Goal: Task Accomplishment & Management: Manage account settings

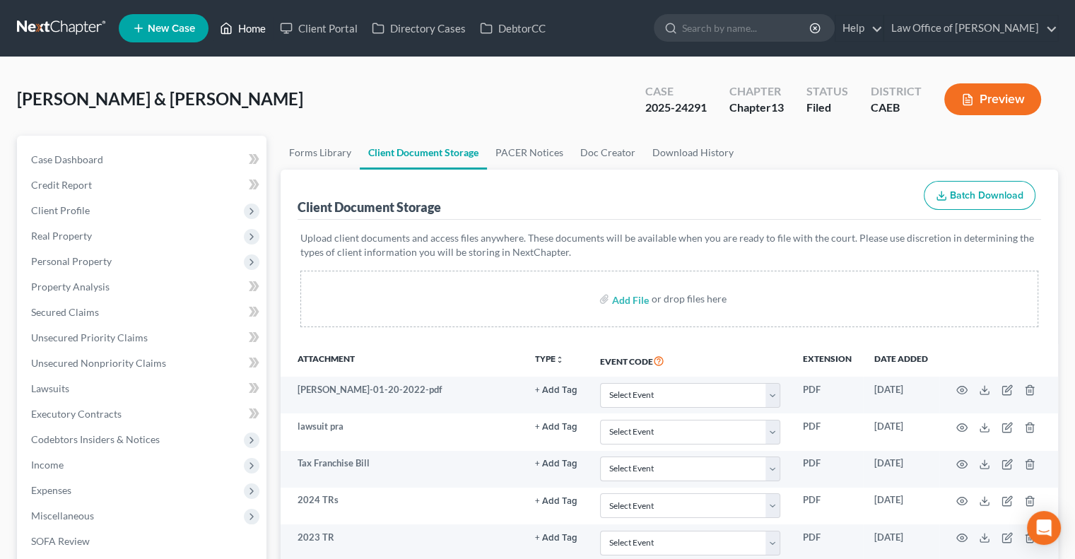
click at [243, 18] on link "Home" at bounding box center [243, 28] width 60 height 25
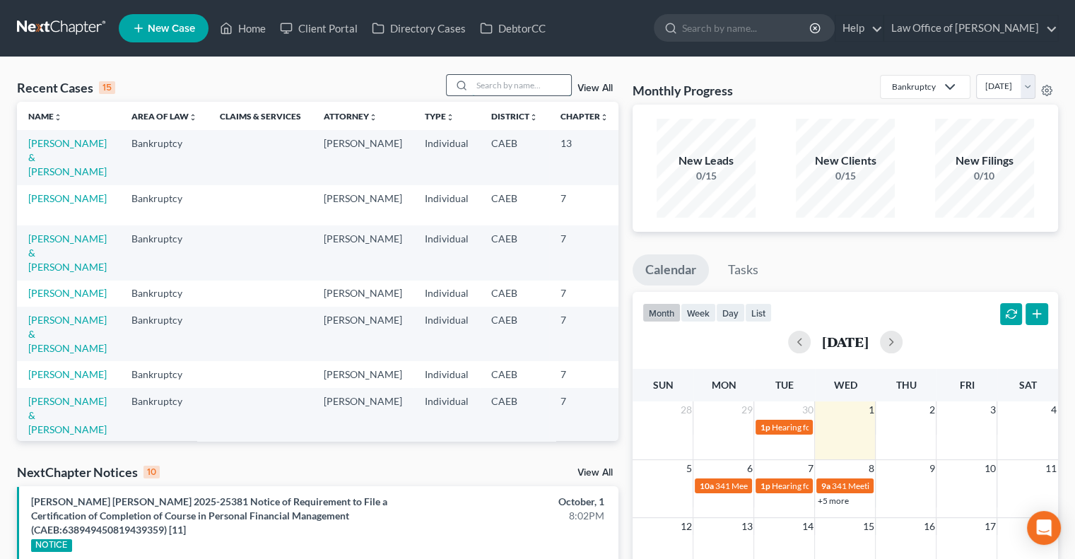
click at [486, 86] on input "search" at bounding box center [521, 85] width 99 height 20
type input "[PERSON_NAME]"
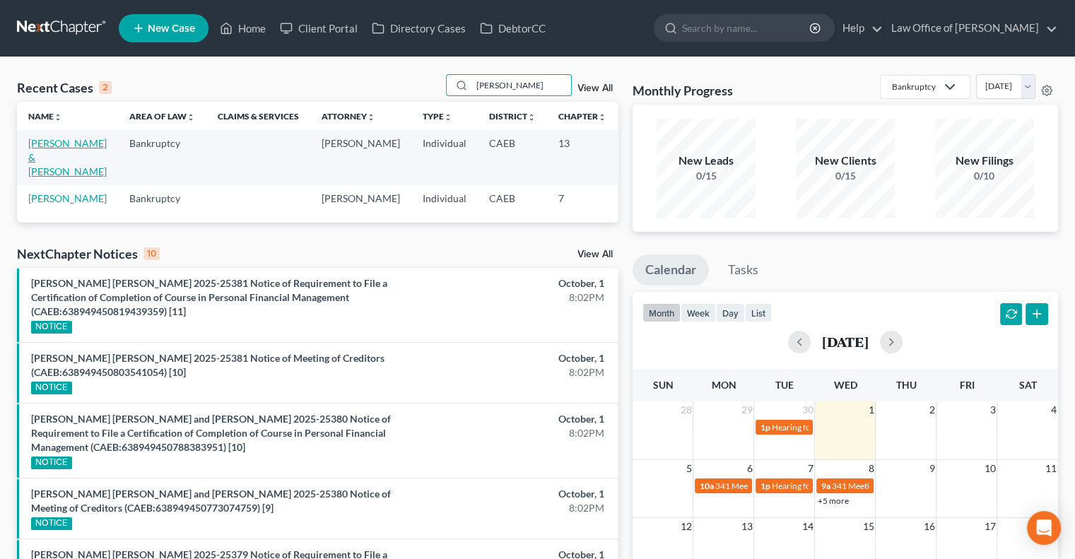
click at [42, 156] on link "[PERSON_NAME] & [PERSON_NAME]" at bounding box center [67, 157] width 78 height 40
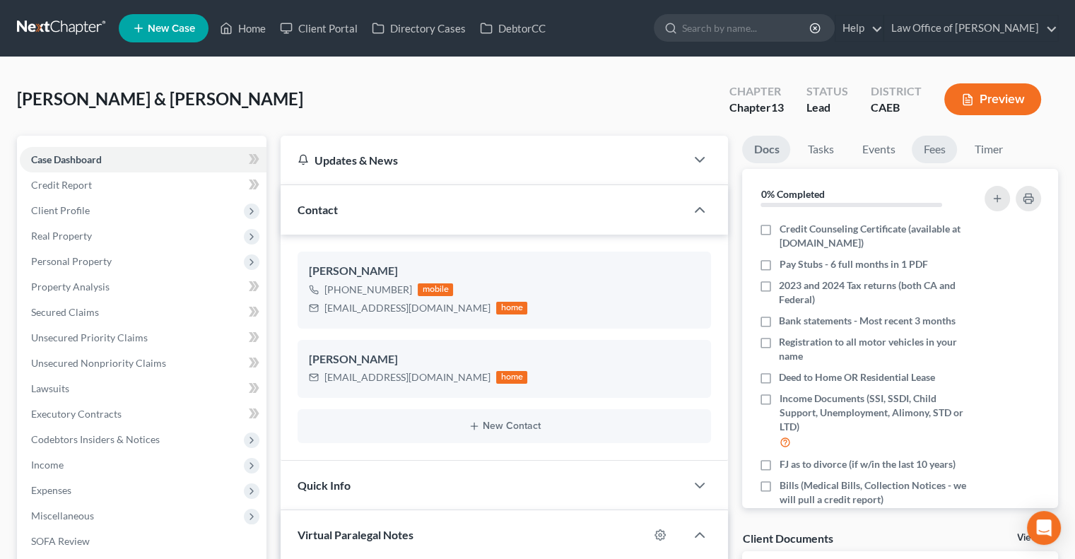
scroll to position [200, 0]
click at [932, 157] on link "Fees" at bounding box center [933, 150] width 45 height 28
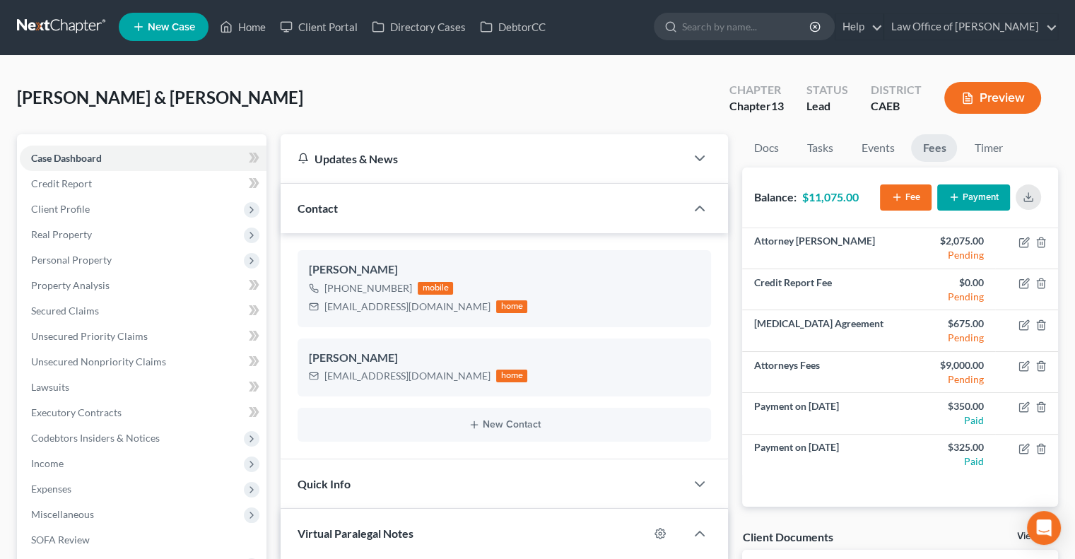
scroll to position [0, 0]
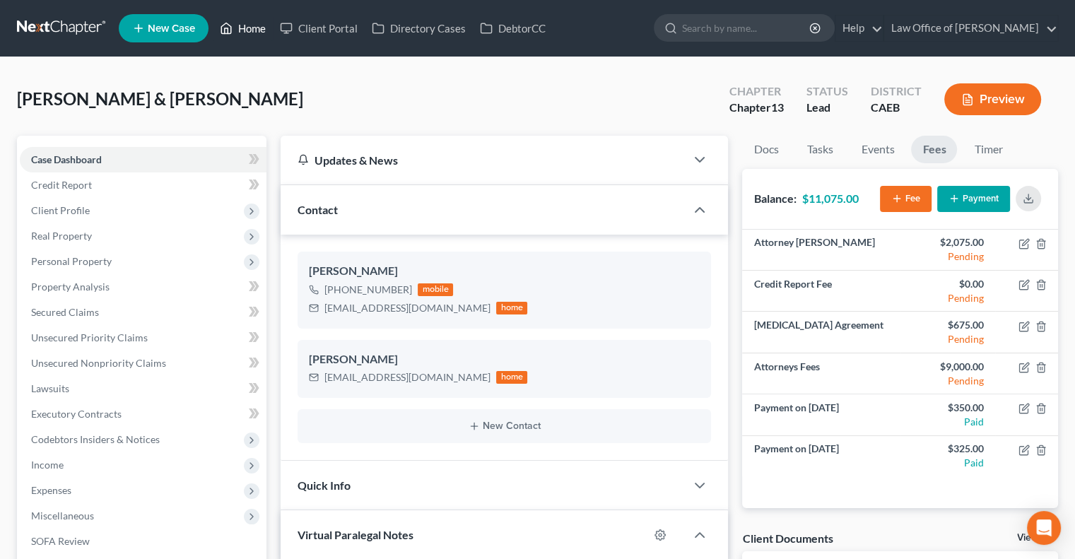
click at [254, 33] on link "Home" at bounding box center [243, 28] width 60 height 25
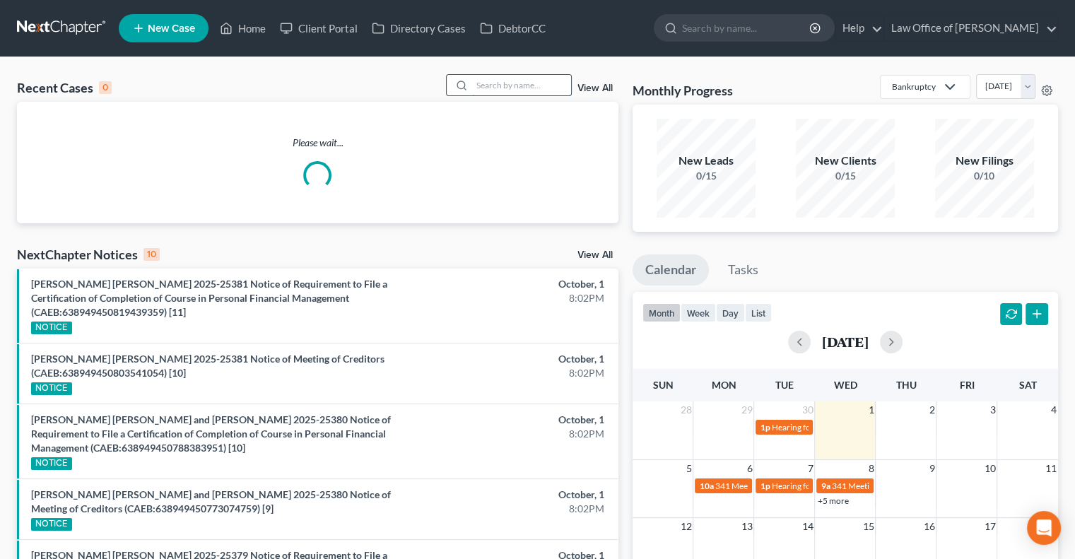
click at [497, 95] on input "search" at bounding box center [521, 85] width 99 height 20
click at [497, 95] on input "n" at bounding box center [521, 85] width 99 height 20
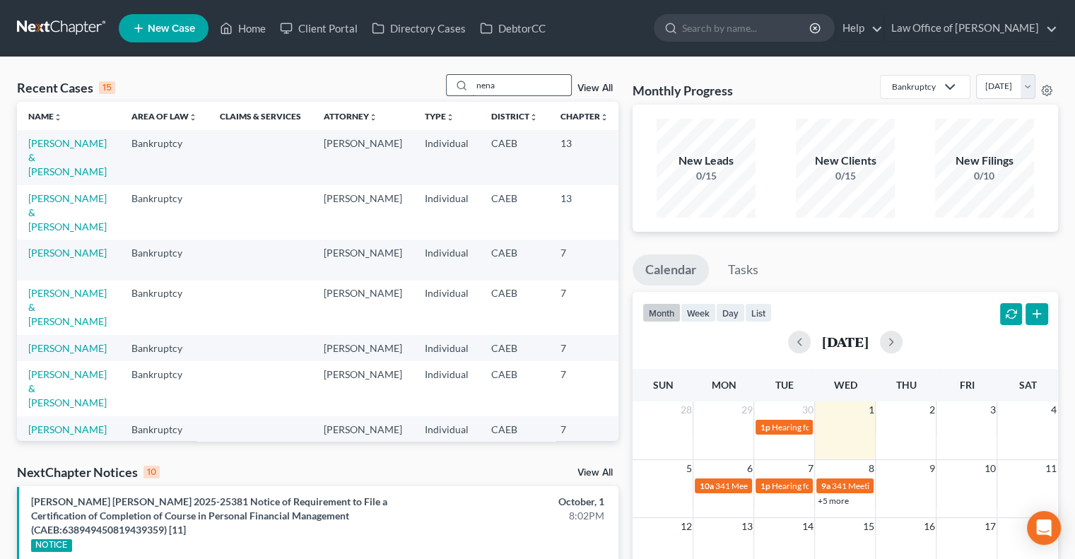
type input "nena"
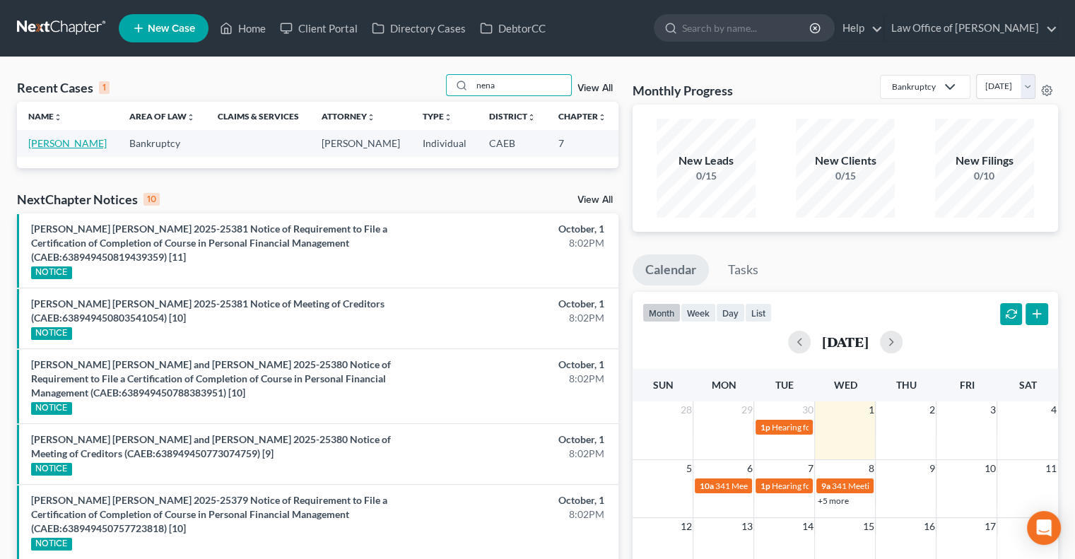
click at [46, 140] on link "[PERSON_NAME]" at bounding box center [67, 143] width 78 height 12
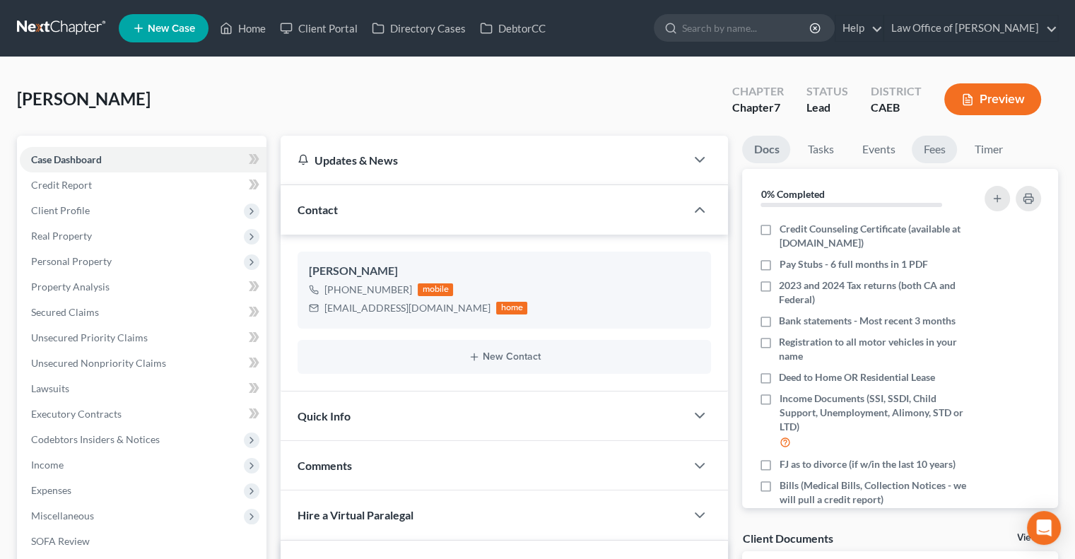
click at [940, 150] on link "Fees" at bounding box center [933, 150] width 45 height 28
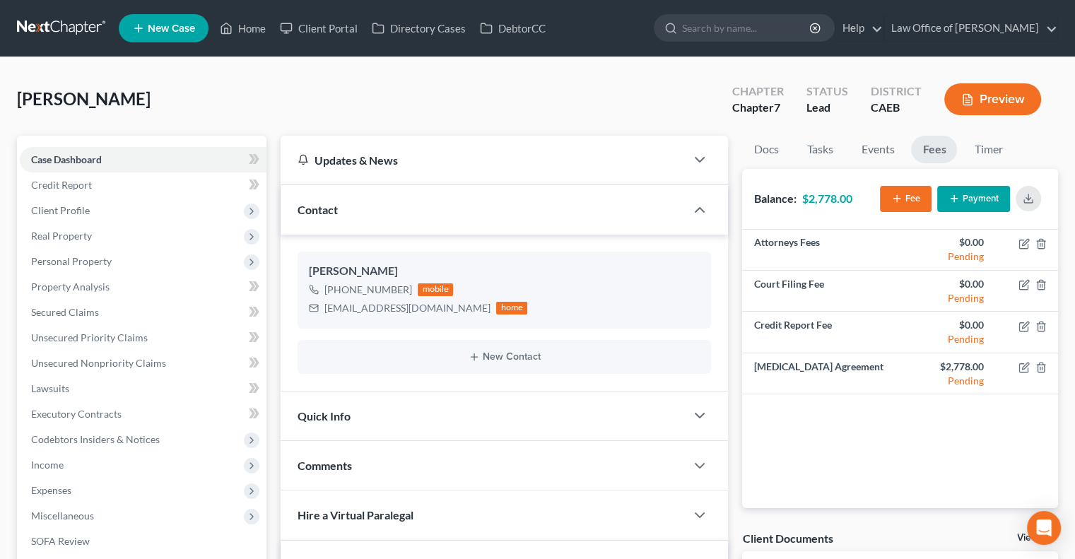
click at [966, 206] on button "Payment" at bounding box center [973, 199] width 73 height 26
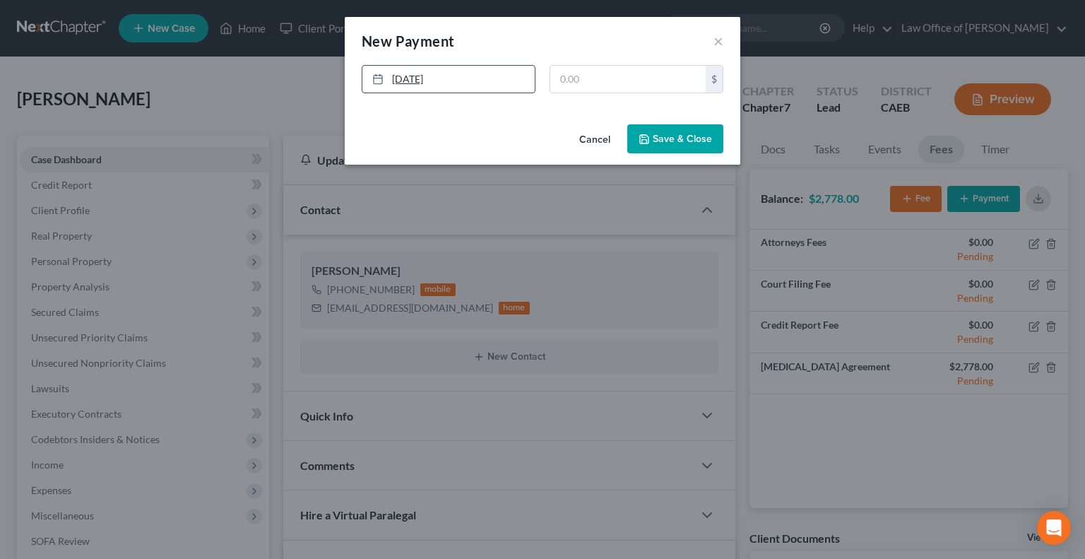
click at [415, 69] on link "[DATE]" at bounding box center [448, 79] width 172 height 27
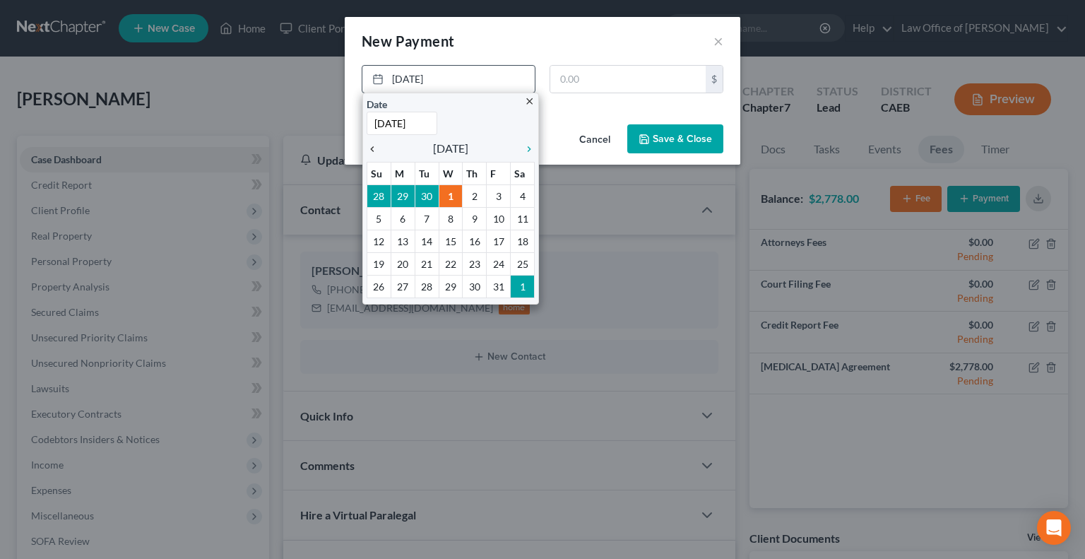
click at [373, 147] on icon "chevron_left" at bounding box center [376, 148] width 18 height 11
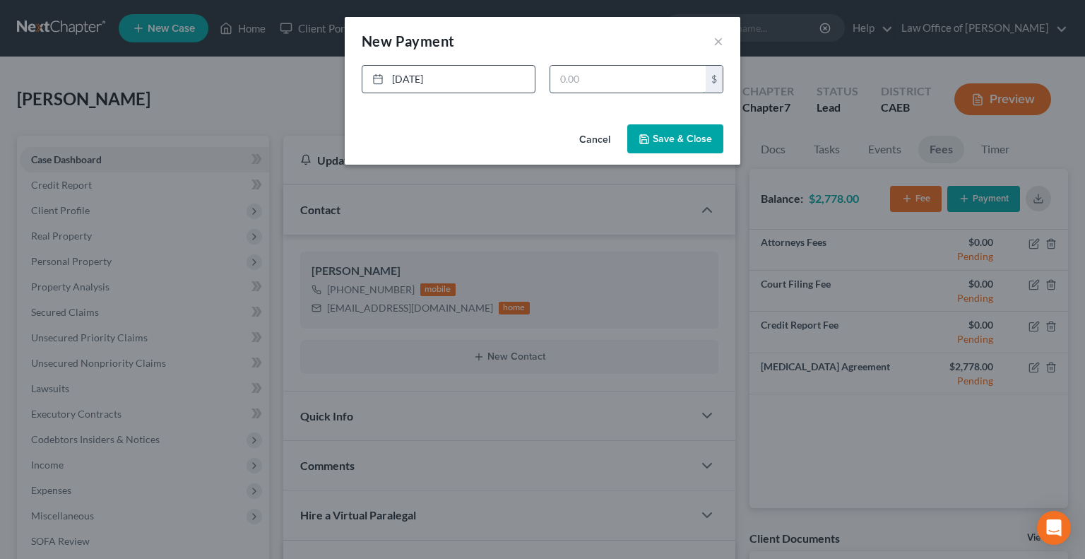
click at [604, 80] on input "text" at bounding box center [627, 79] width 155 height 27
type input "500"
click at [670, 141] on button "Save & Close" at bounding box center [675, 139] width 96 height 30
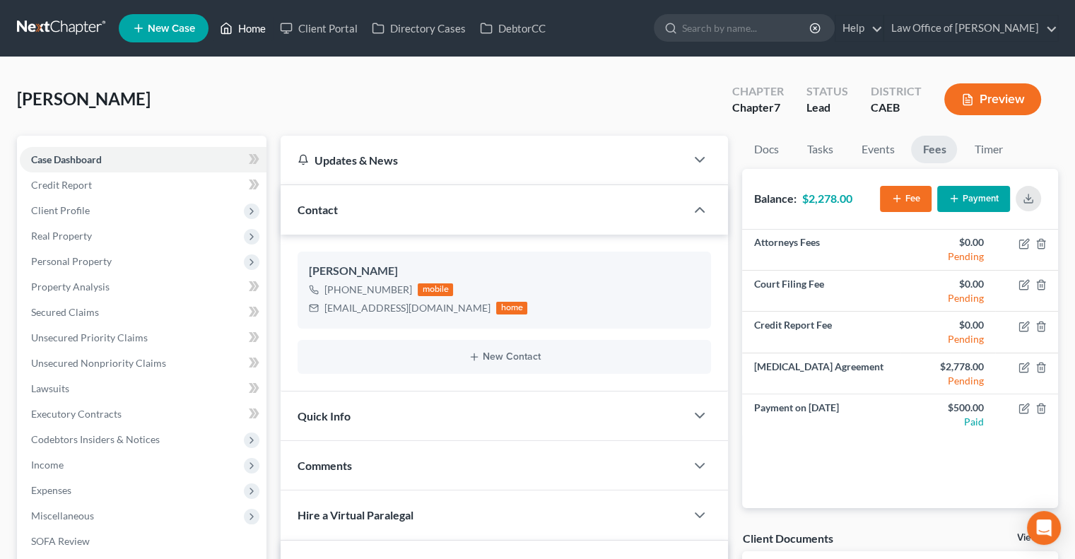
click at [254, 27] on link "Home" at bounding box center [243, 28] width 60 height 25
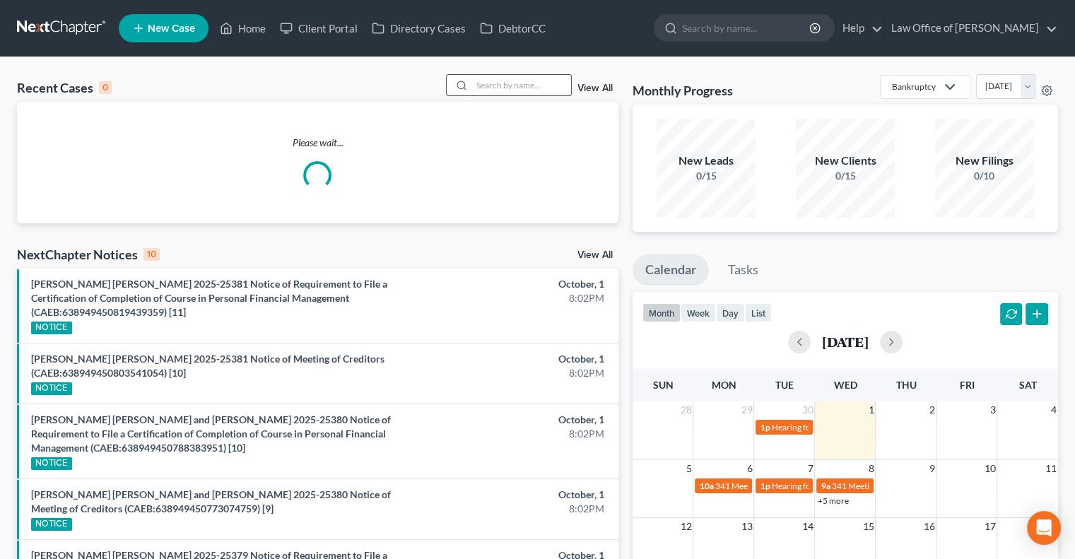
click at [514, 88] on input "search" at bounding box center [521, 85] width 99 height 20
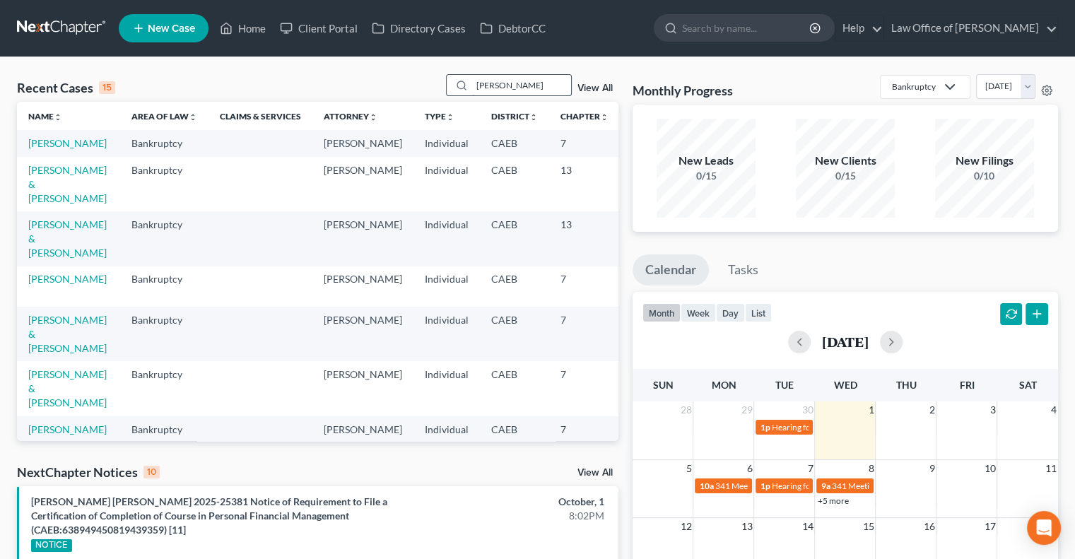
type input "[PERSON_NAME]"
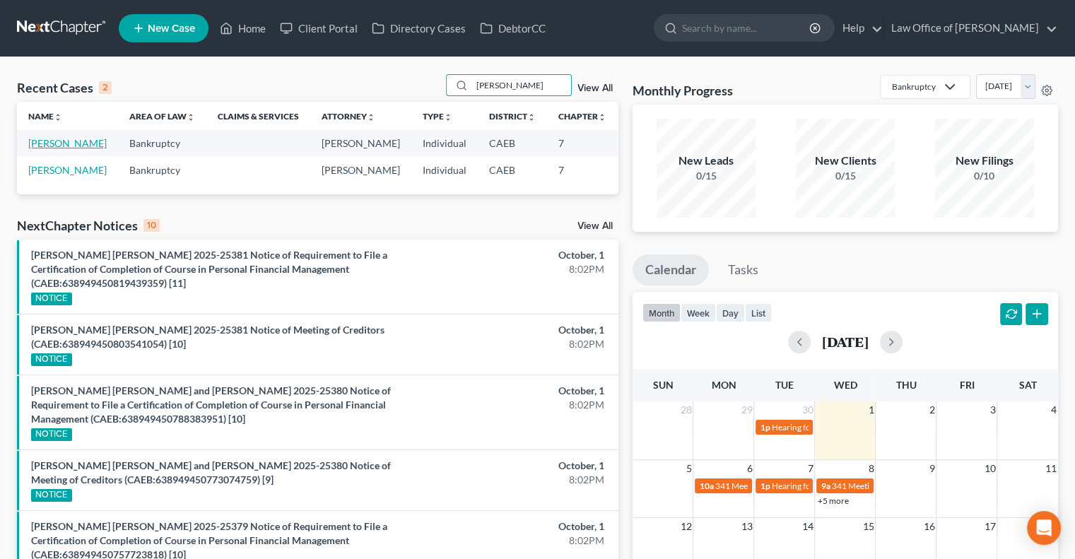
click at [54, 149] on link "[PERSON_NAME]" at bounding box center [67, 143] width 78 height 12
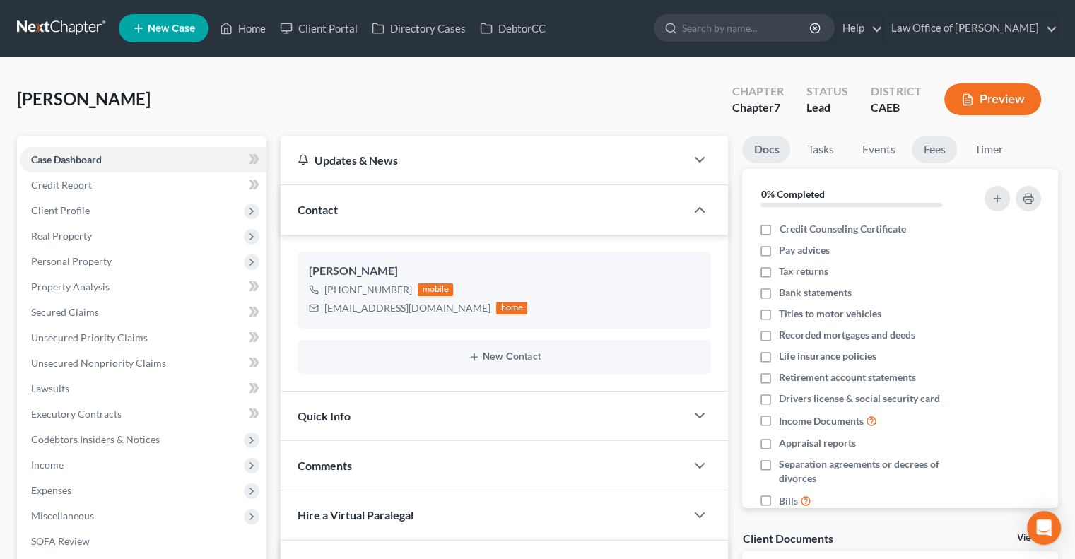
click at [928, 147] on link "Fees" at bounding box center [933, 150] width 45 height 28
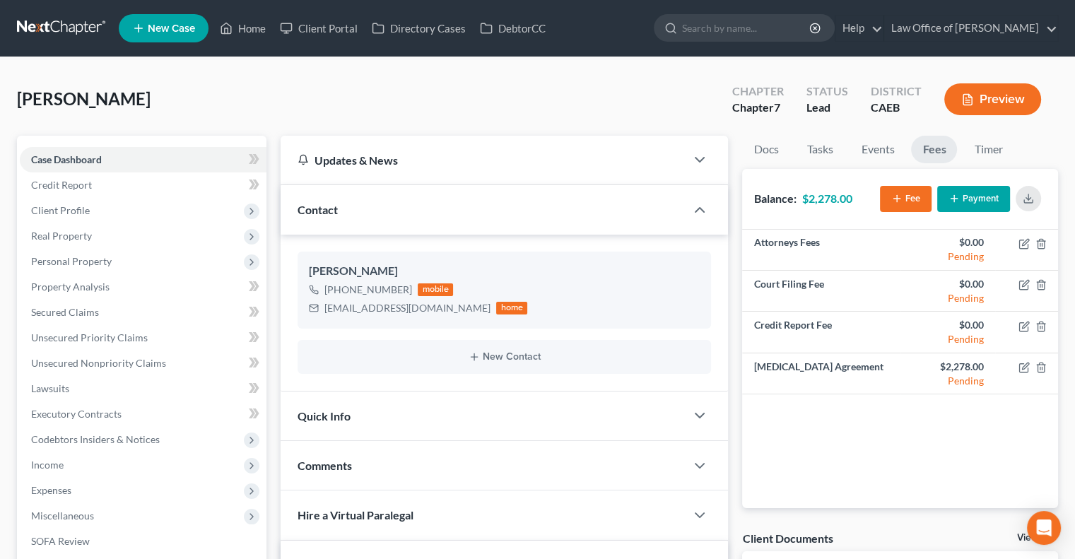
click at [967, 194] on button "Payment" at bounding box center [973, 199] width 73 height 26
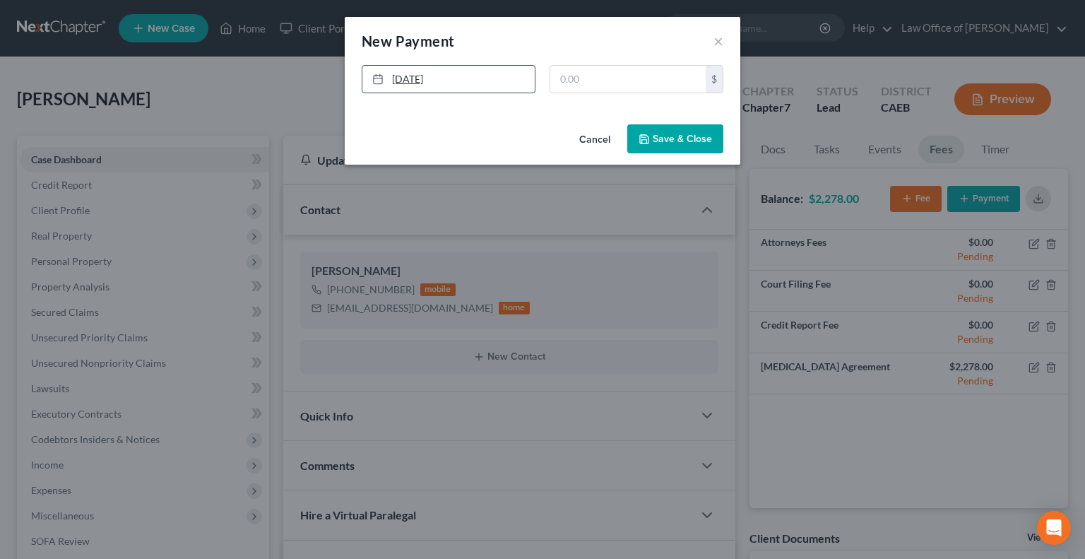
click at [421, 83] on link "[DATE]" at bounding box center [448, 79] width 172 height 27
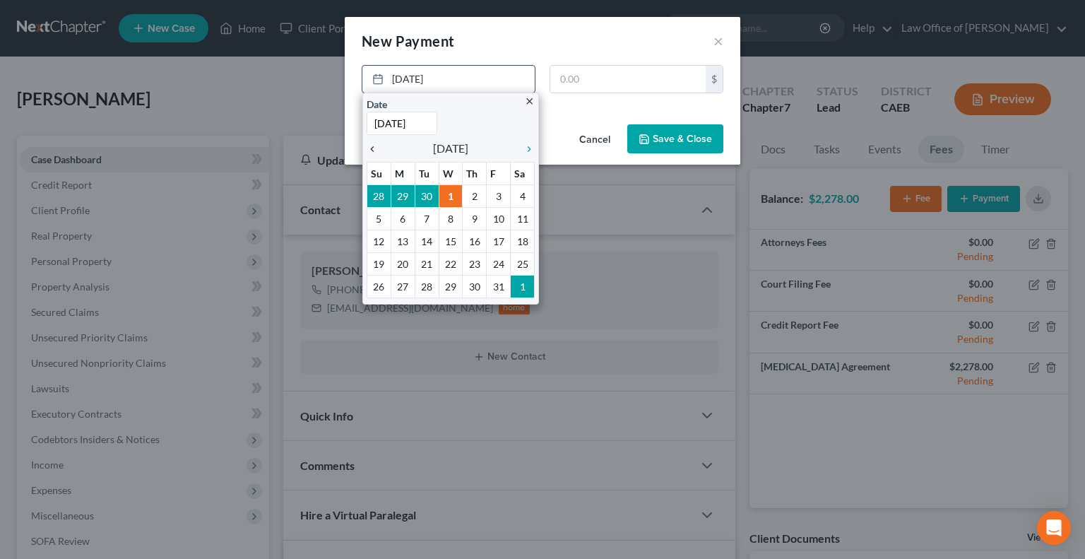
click at [374, 149] on icon "chevron_left" at bounding box center [376, 148] width 18 height 11
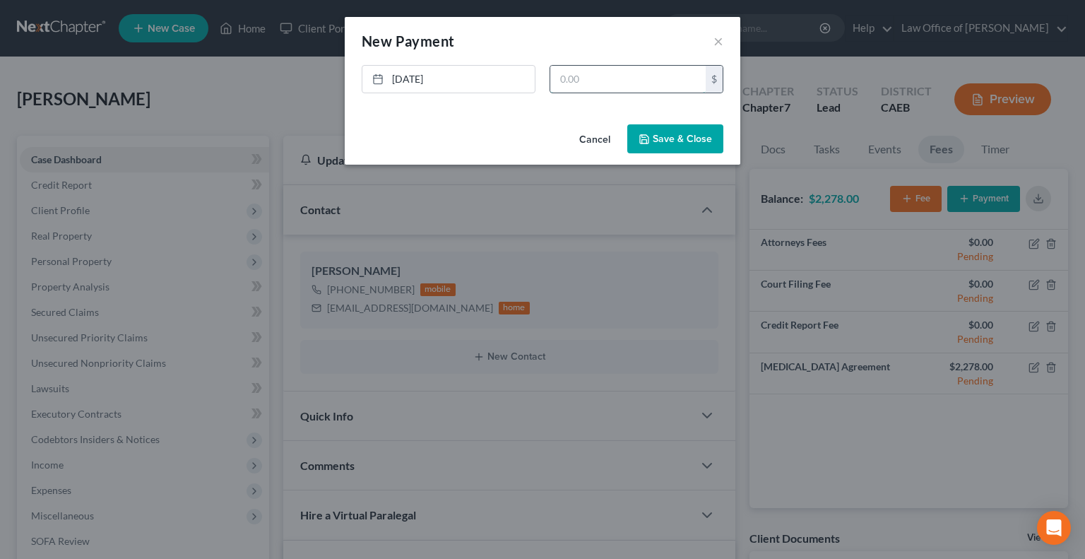
click at [582, 84] on input "text" at bounding box center [627, 79] width 155 height 27
type input "800"
click at [656, 136] on button "Save & Close" at bounding box center [675, 139] width 96 height 30
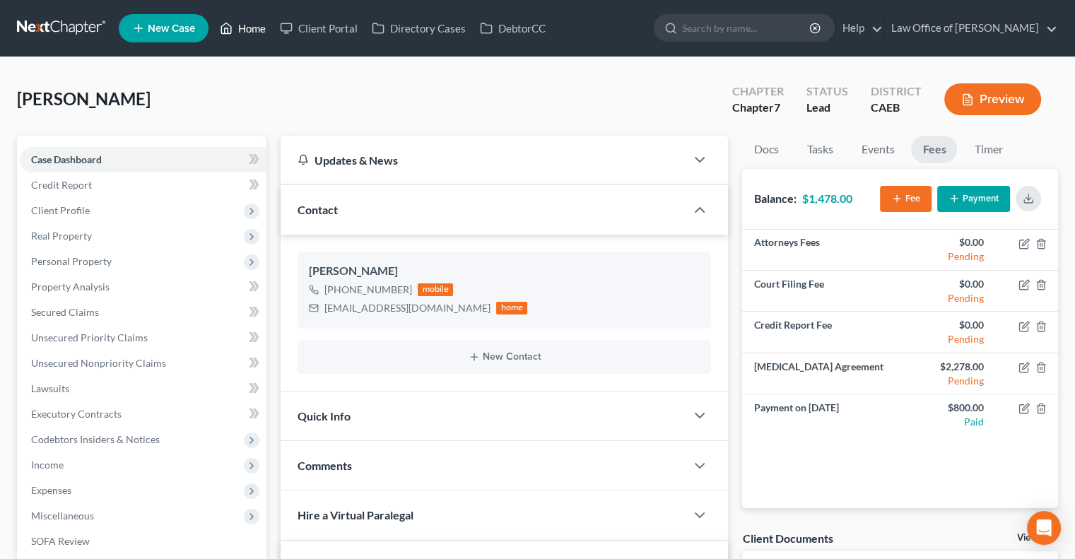
click at [254, 28] on link "Home" at bounding box center [243, 28] width 60 height 25
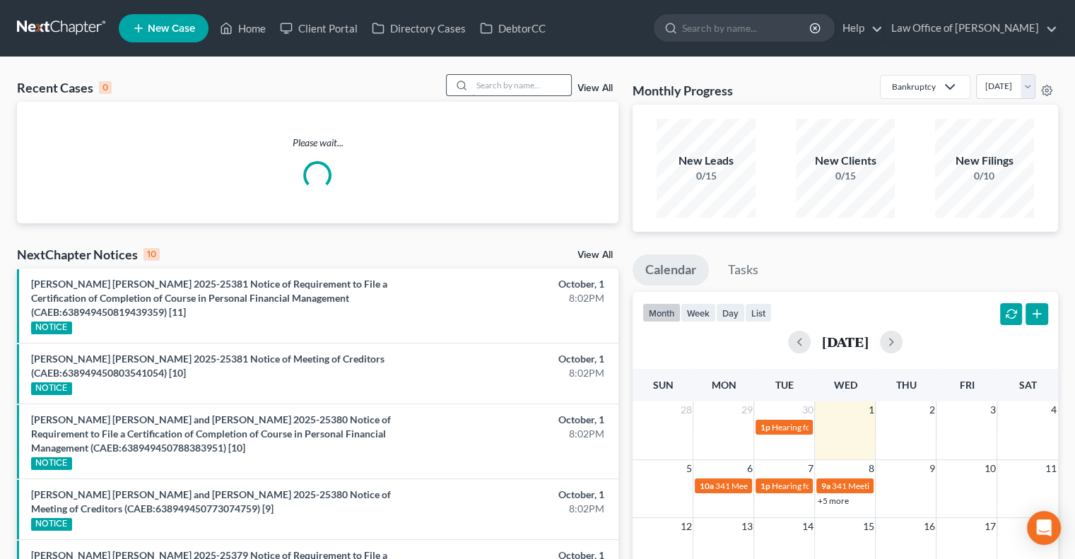
click at [540, 86] on input "search" at bounding box center [521, 85] width 99 height 20
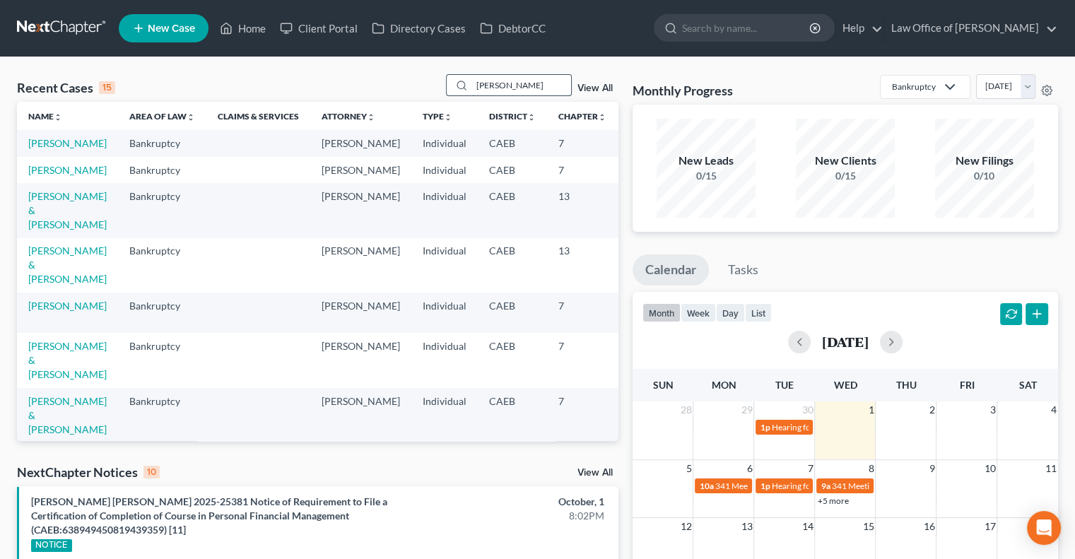
type input "[PERSON_NAME]"
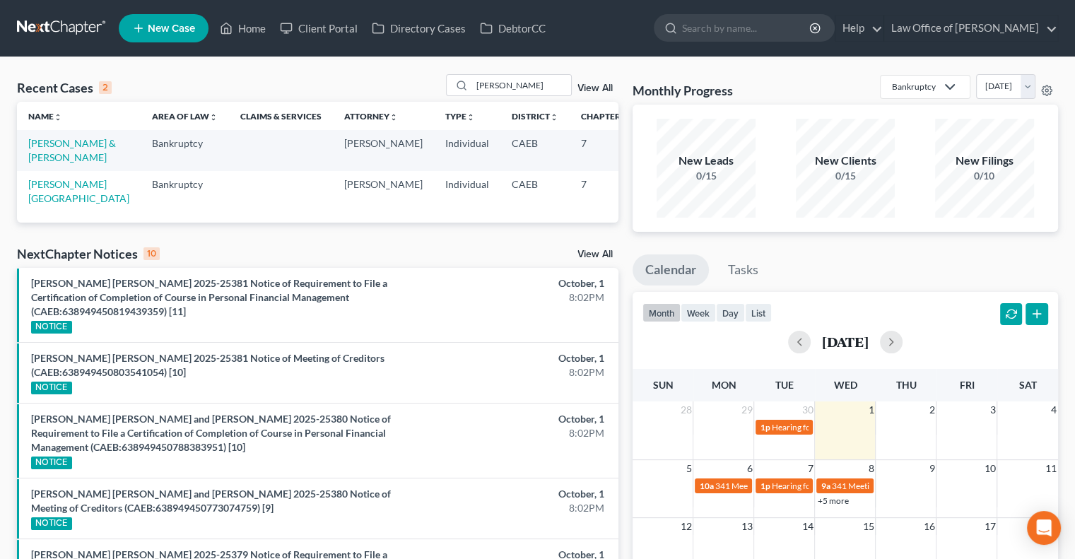
click at [45, 165] on td "[PERSON_NAME] & [PERSON_NAME]" at bounding box center [79, 150] width 124 height 40
click at [36, 158] on link "[PERSON_NAME] & [PERSON_NAME]" at bounding box center [72, 150] width 88 height 26
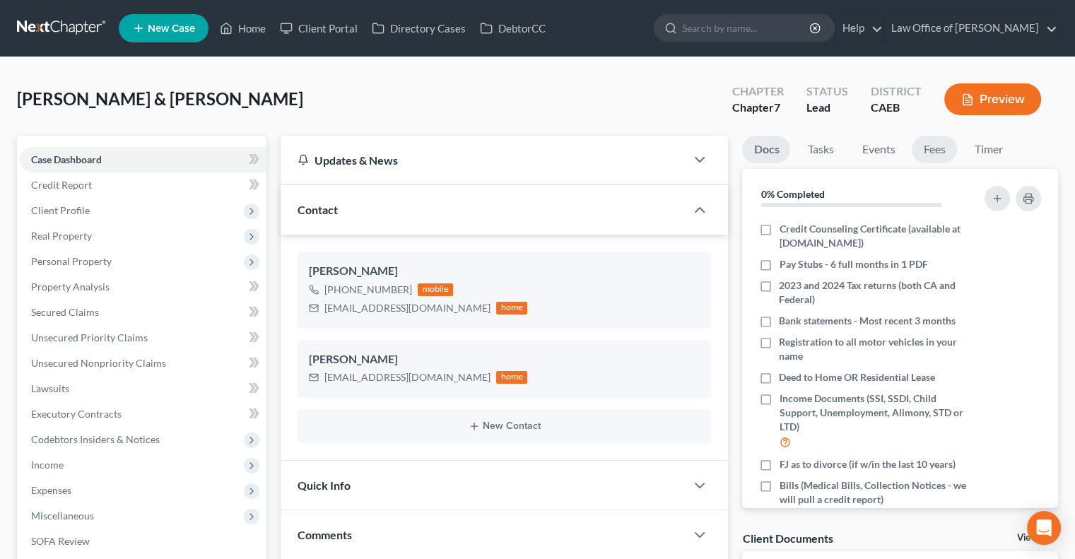
click at [942, 144] on link "Fees" at bounding box center [933, 150] width 45 height 28
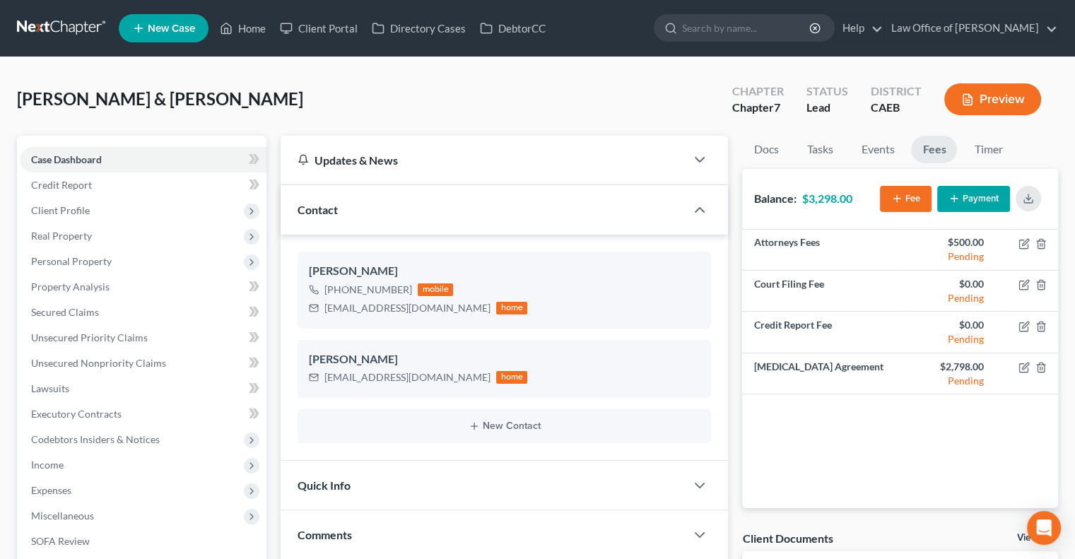
click at [953, 202] on icon "button" at bounding box center [953, 198] width 11 height 11
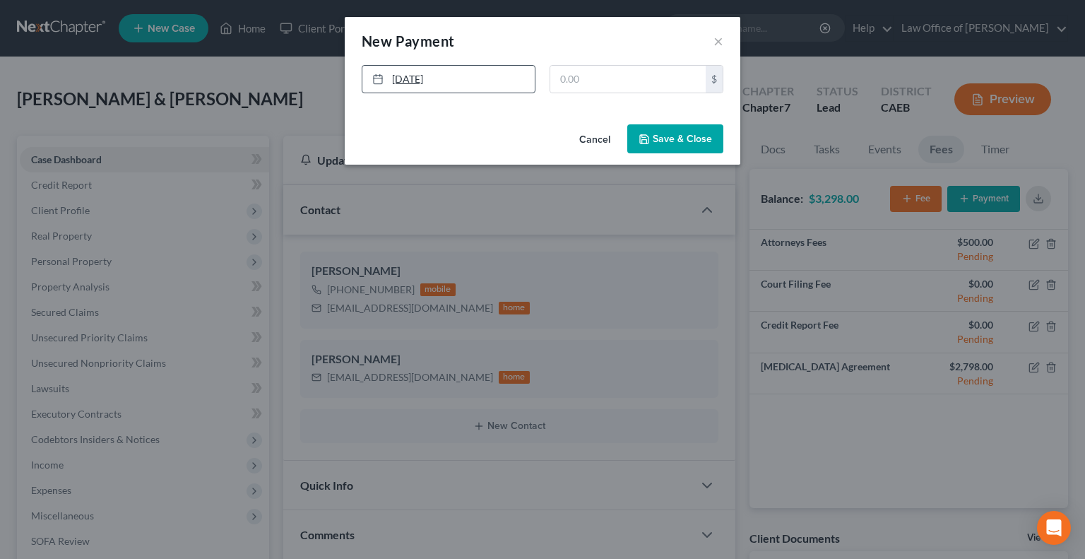
click at [420, 76] on link "[DATE]" at bounding box center [448, 79] width 172 height 27
click at [581, 83] on input "text" at bounding box center [627, 79] width 155 height 27
type input "1,000"
click at [662, 143] on button "Save & Close" at bounding box center [675, 139] width 96 height 30
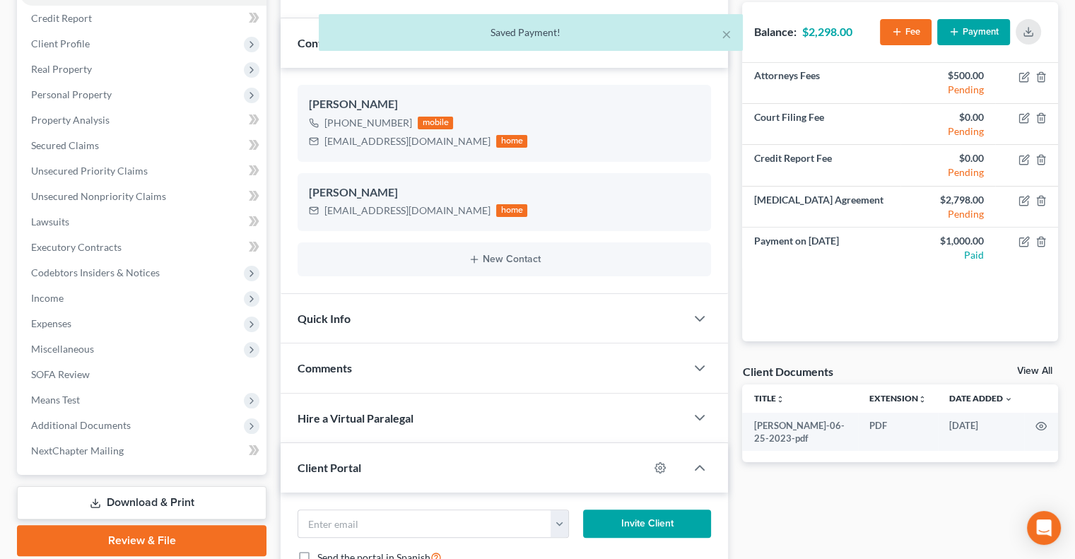
scroll to position [167, 0]
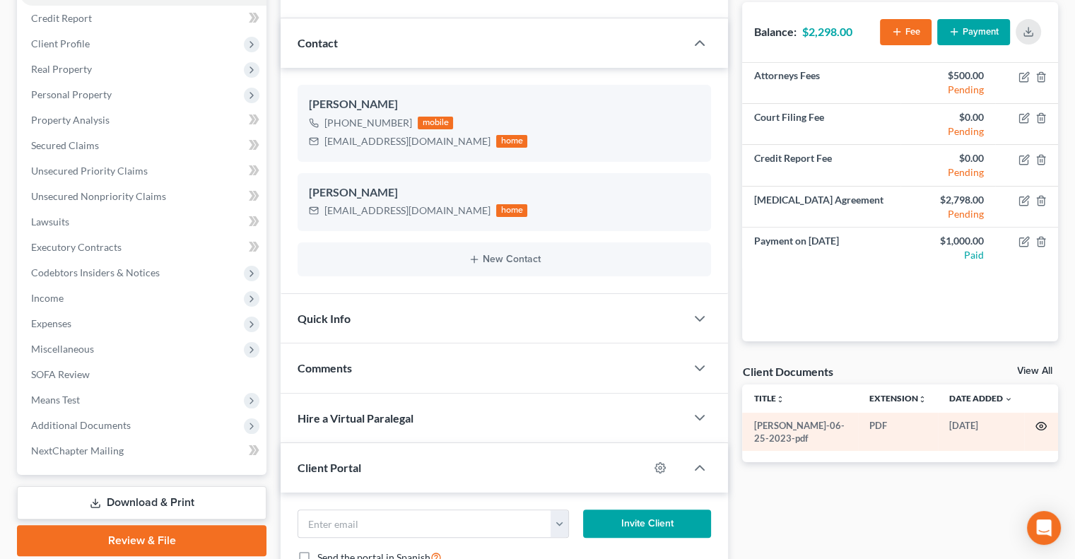
click at [1041, 425] on circle "button" at bounding box center [1040, 426] width 3 height 3
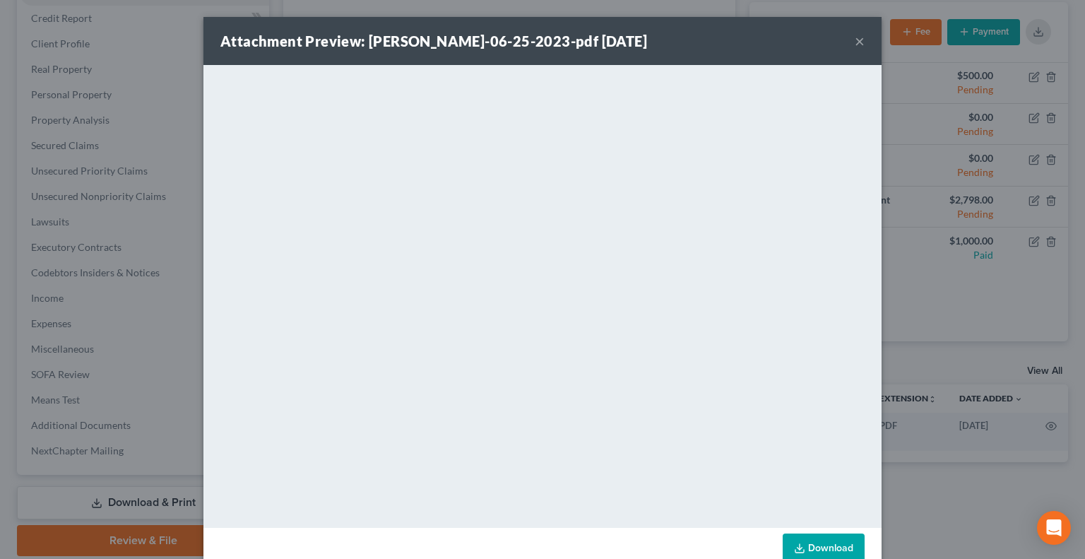
click at [849, 42] on div "Attachment Preview: [PERSON_NAME]-06-25-2023-pdf [DATE] ×" at bounding box center [542, 41] width 678 height 48
click at [855, 41] on button "×" at bounding box center [860, 40] width 10 height 17
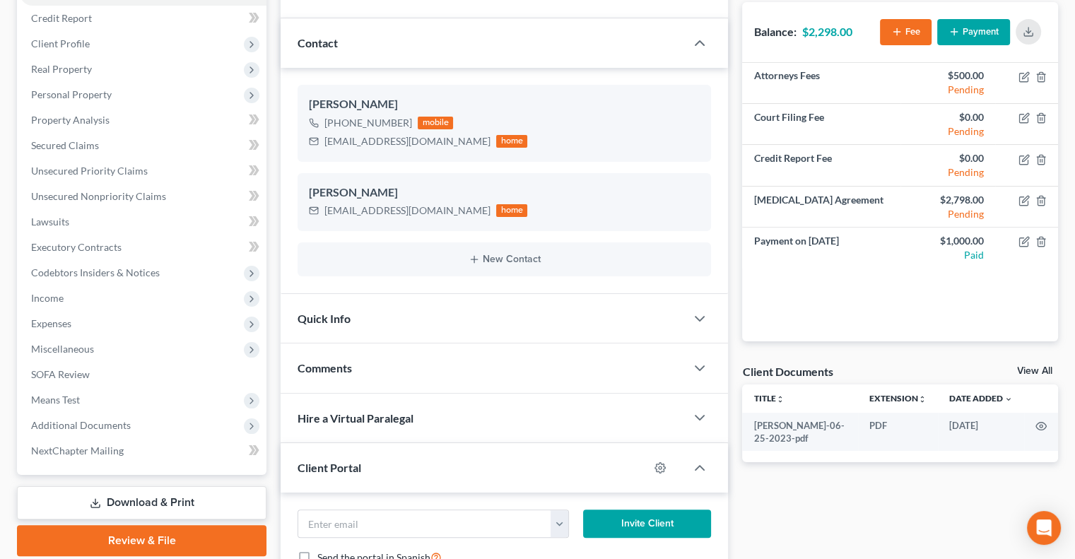
scroll to position [0, 0]
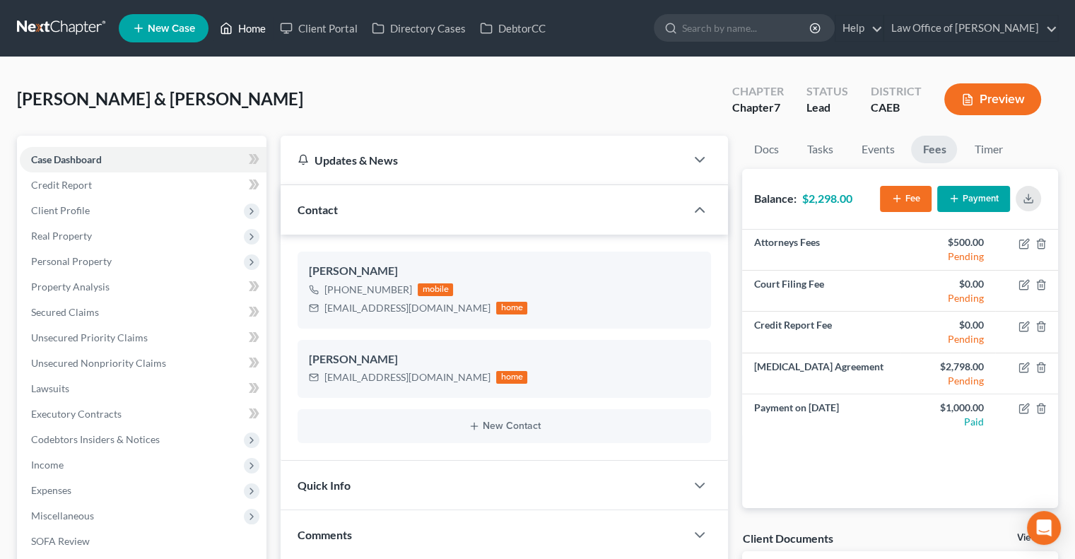
click at [242, 30] on link "Home" at bounding box center [243, 28] width 60 height 25
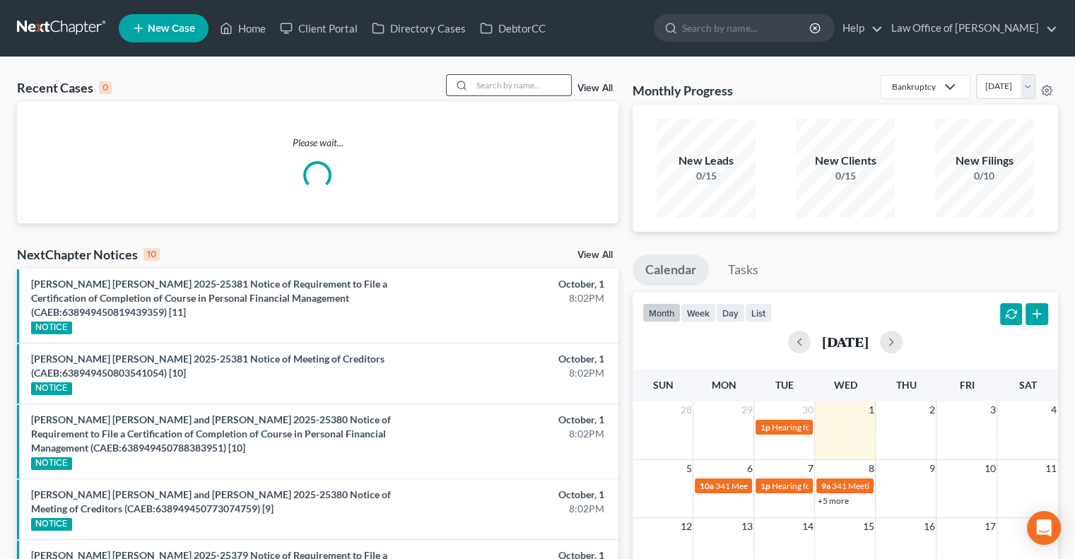
click at [509, 86] on input "search" at bounding box center [521, 85] width 99 height 20
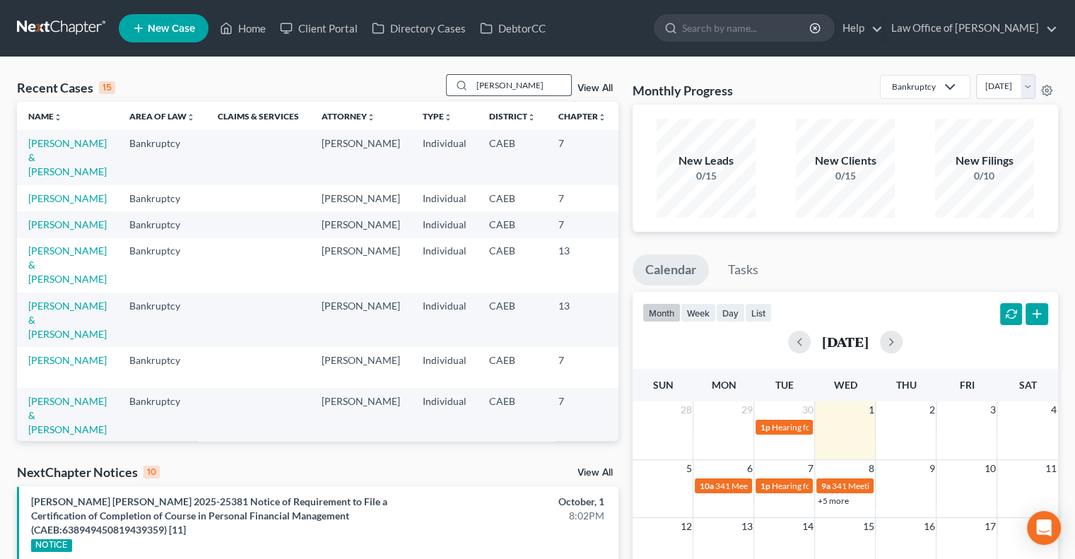
type input "[PERSON_NAME]"
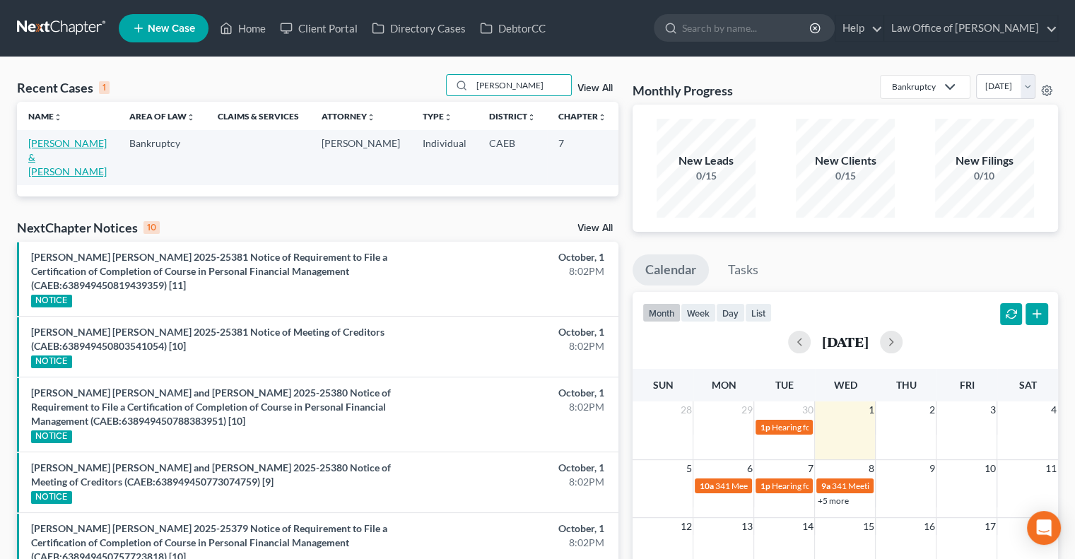
click at [42, 155] on link "[PERSON_NAME] & [PERSON_NAME]" at bounding box center [67, 157] width 78 height 40
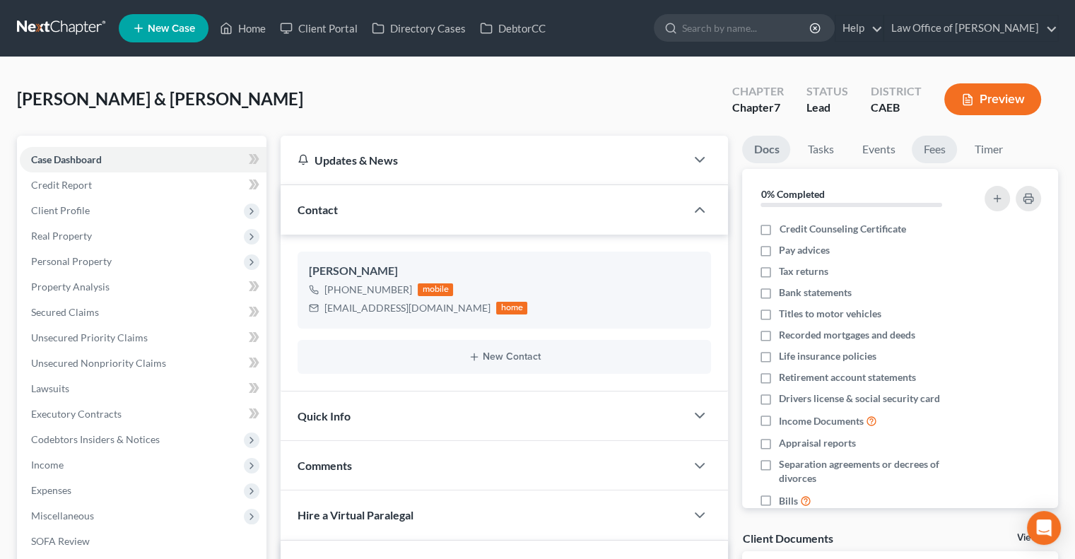
click at [939, 144] on link "Fees" at bounding box center [933, 150] width 45 height 28
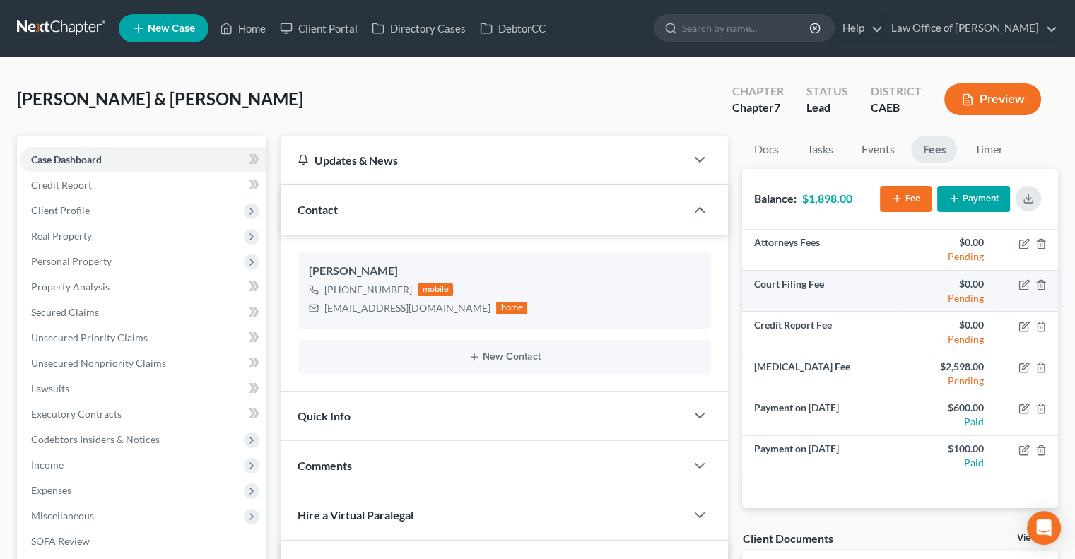
scroll to position [28, 0]
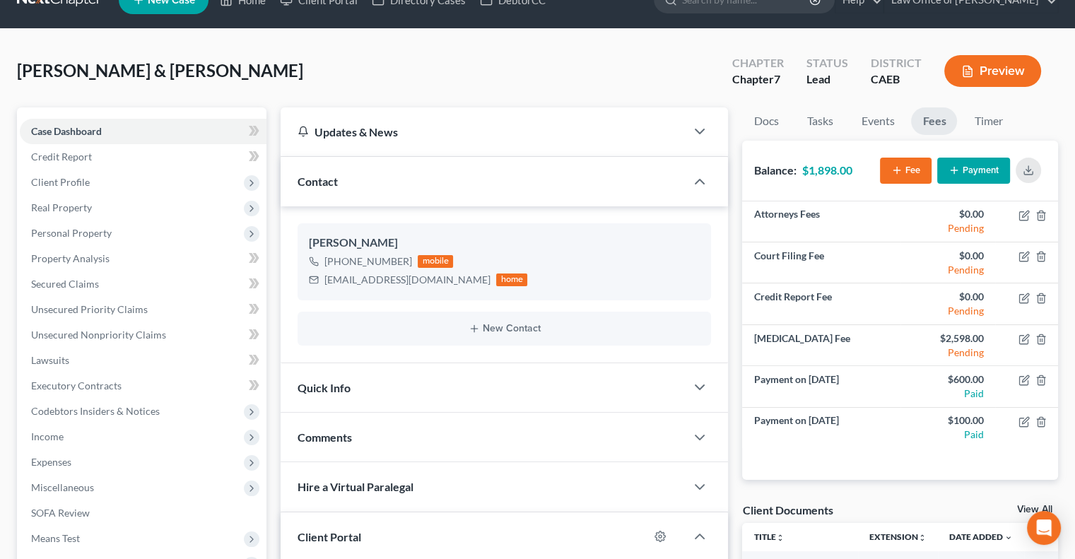
click at [979, 168] on button "Payment" at bounding box center [973, 171] width 73 height 26
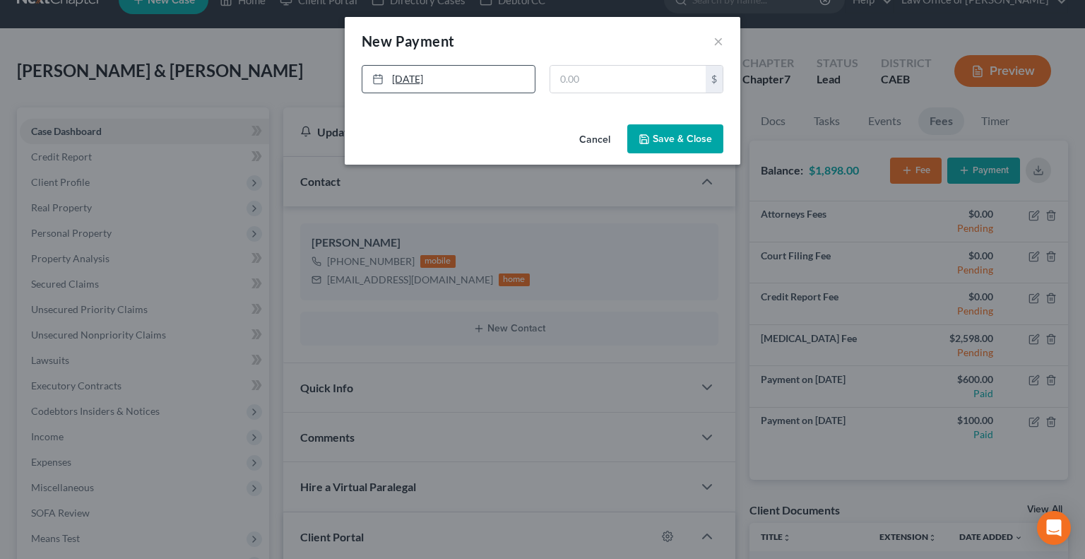
click at [415, 78] on link "[DATE]" at bounding box center [448, 79] width 172 height 27
click at [578, 75] on input "text" at bounding box center [627, 79] width 155 height 27
type input "200"
click at [674, 143] on button "Save & Close" at bounding box center [675, 139] width 96 height 30
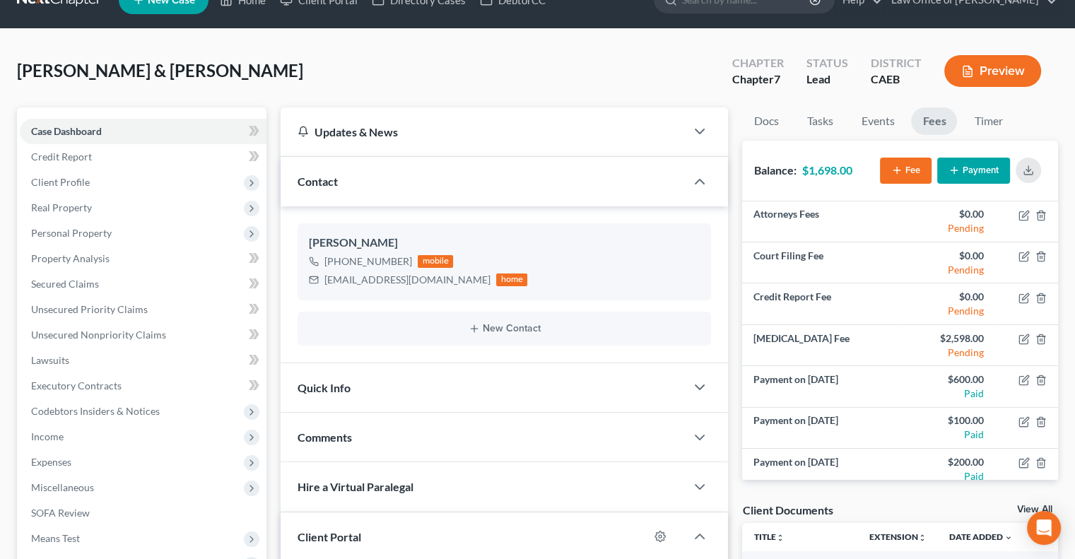
scroll to position [0, 0]
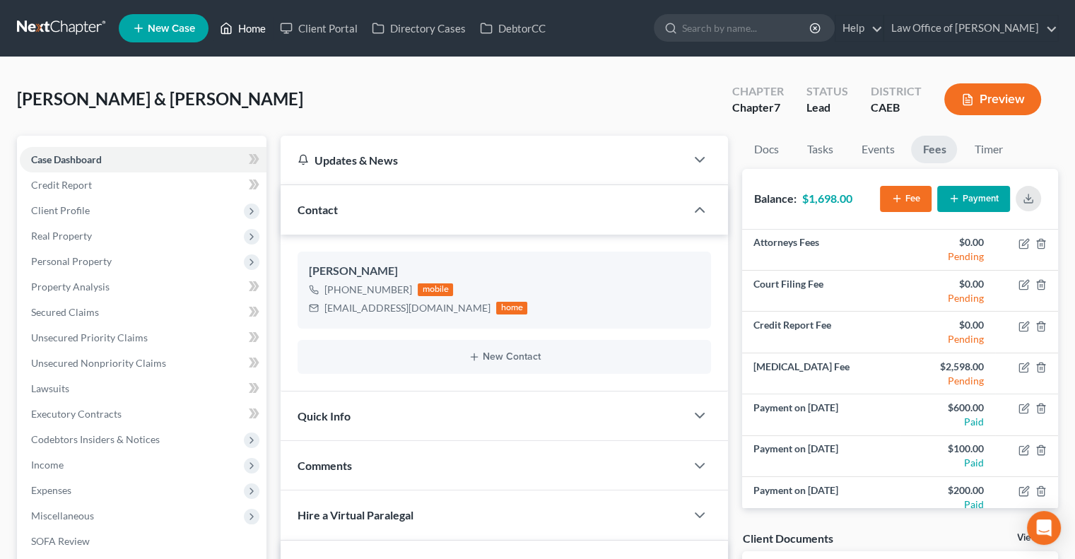
click at [244, 23] on link "Home" at bounding box center [243, 28] width 60 height 25
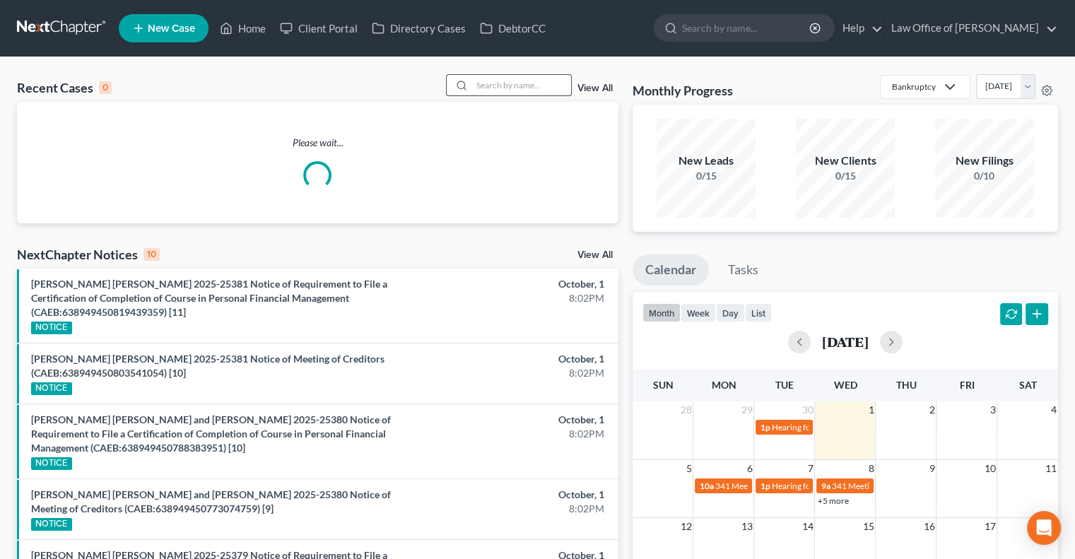
click at [483, 88] on input "search" at bounding box center [521, 85] width 99 height 20
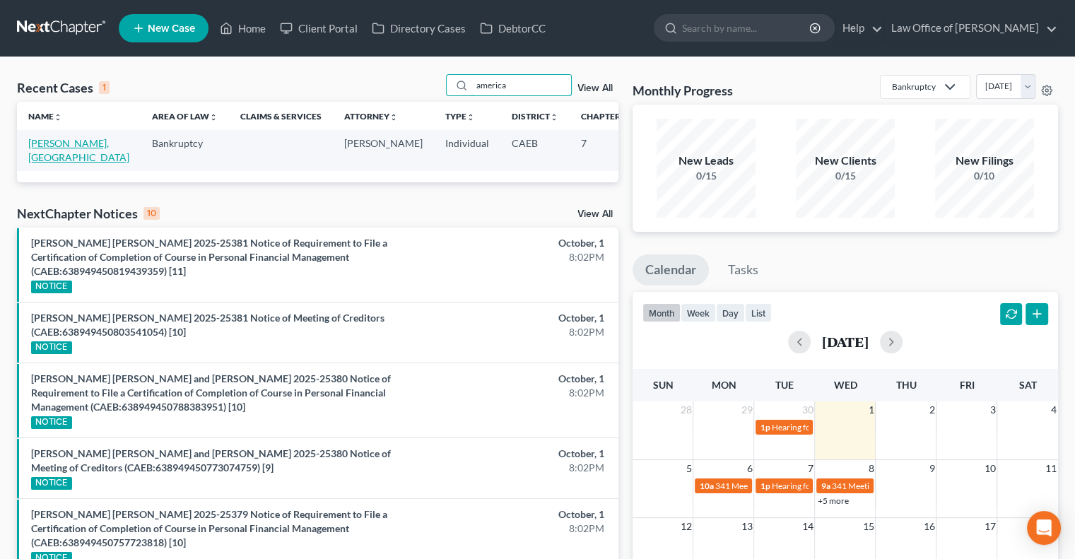
type input "america"
click at [48, 154] on link "[PERSON_NAME], [GEOGRAPHIC_DATA]" at bounding box center [78, 150] width 101 height 26
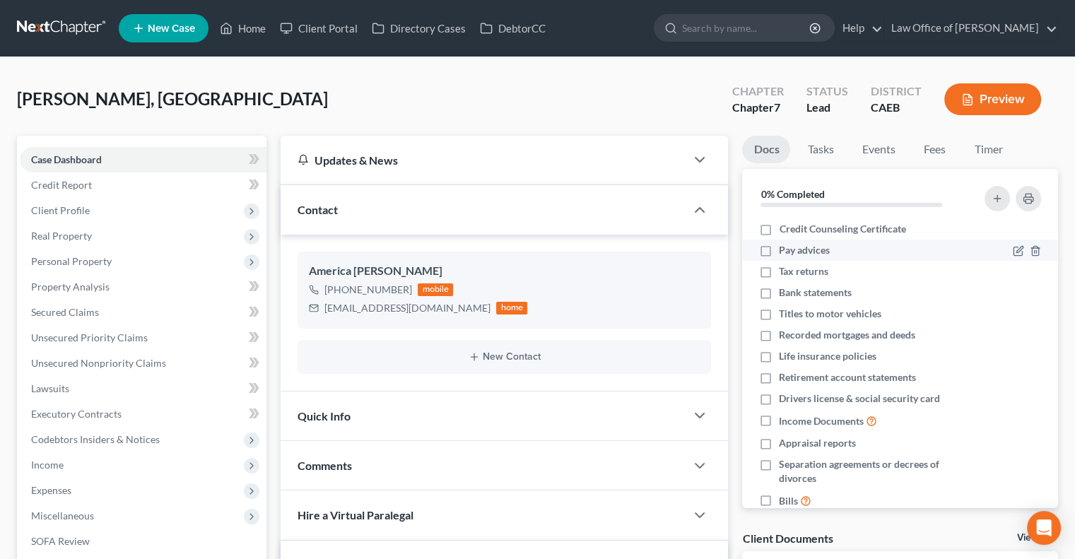
scroll to position [99, 0]
click at [930, 151] on link "Fees" at bounding box center [933, 150] width 45 height 28
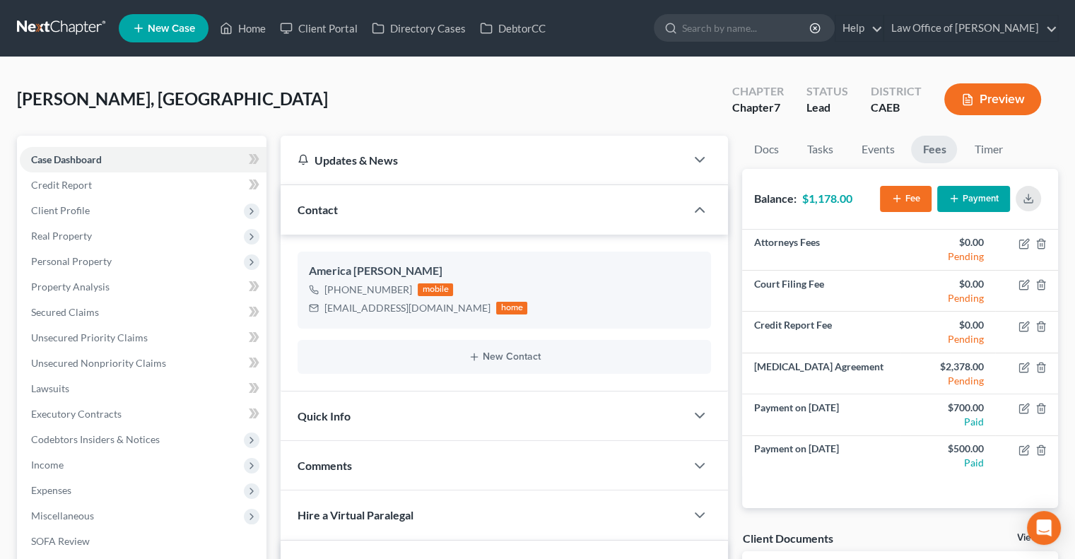
click at [969, 199] on button "Payment" at bounding box center [973, 199] width 73 height 26
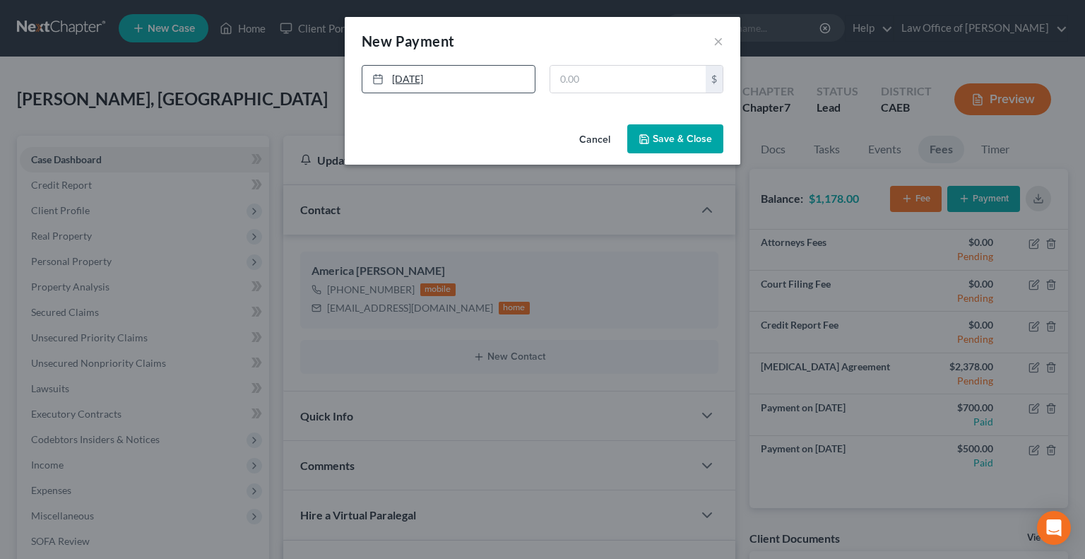
click at [430, 80] on link "[DATE]" at bounding box center [448, 79] width 172 height 27
click at [616, 67] on input "text" at bounding box center [627, 79] width 155 height 27
type input "500"
click at [646, 131] on button "Save & Close" at bounding box center [675, 139] width 96 height 30
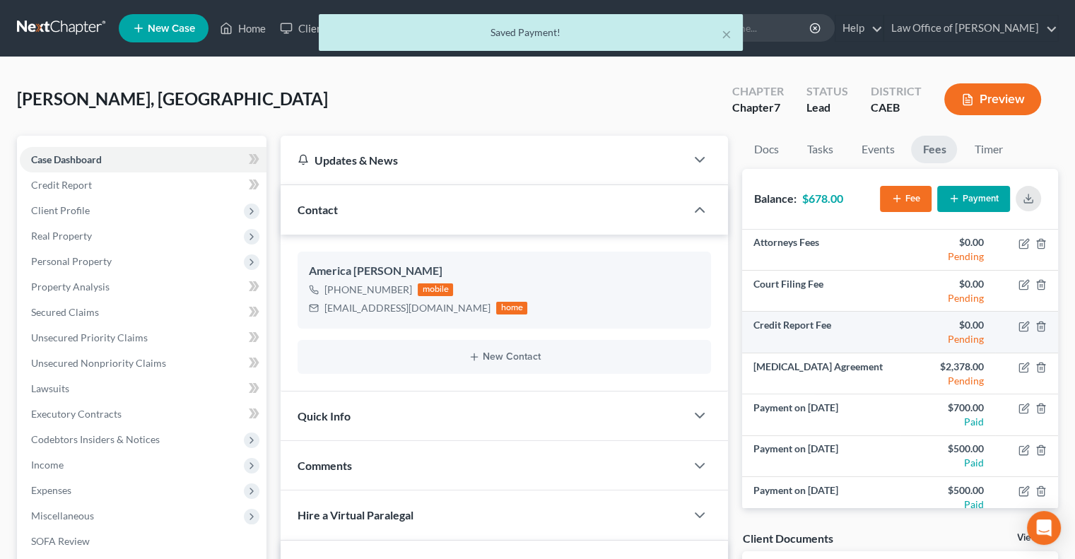
scroll to position [8, 0]
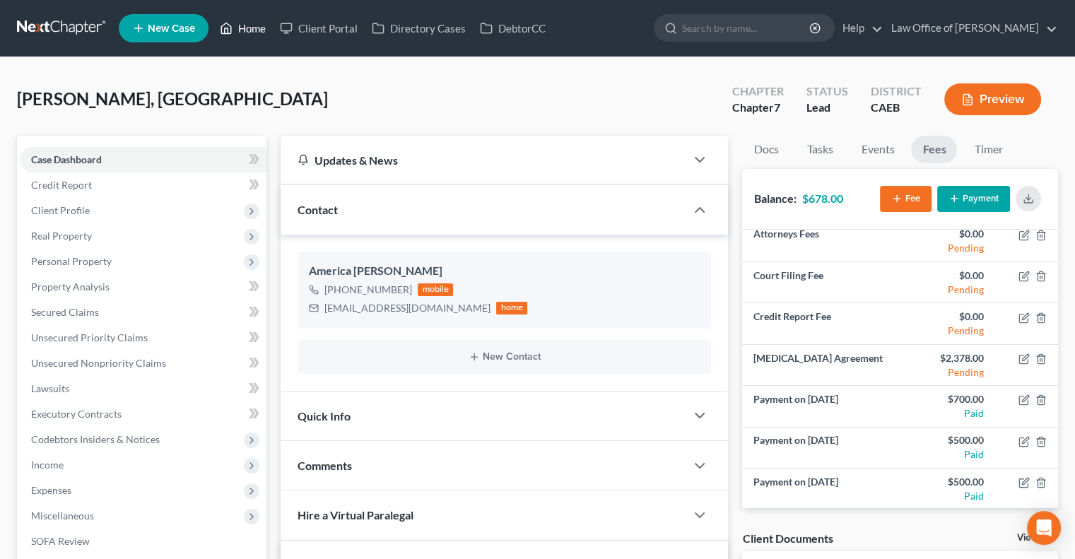
click at [242, 28] on link "Home" at bounding box center [243, 28] width 60 height 25
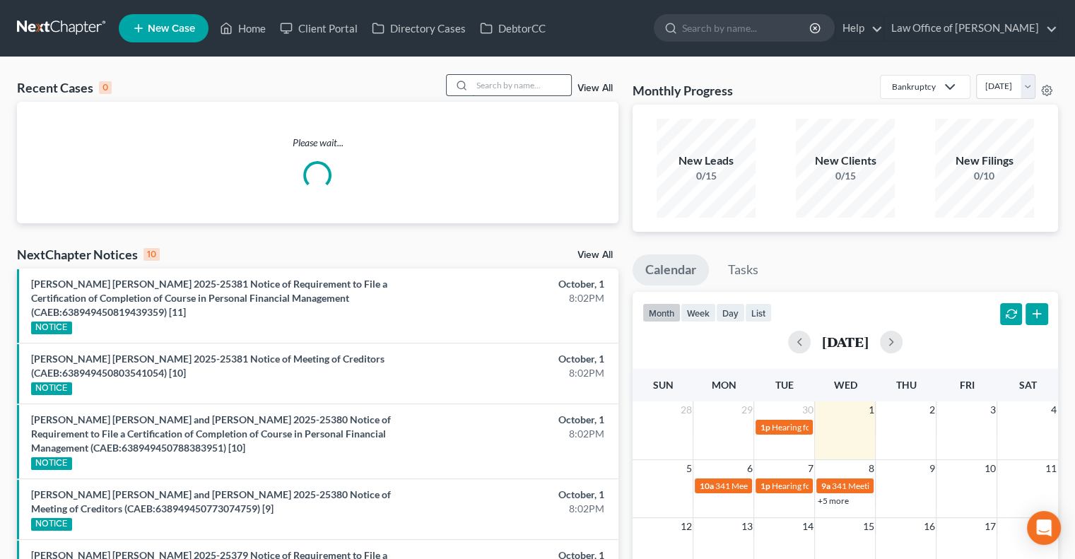
click at [504, 83] on input "search" at bounding box center [521, 85] width 99 height 20
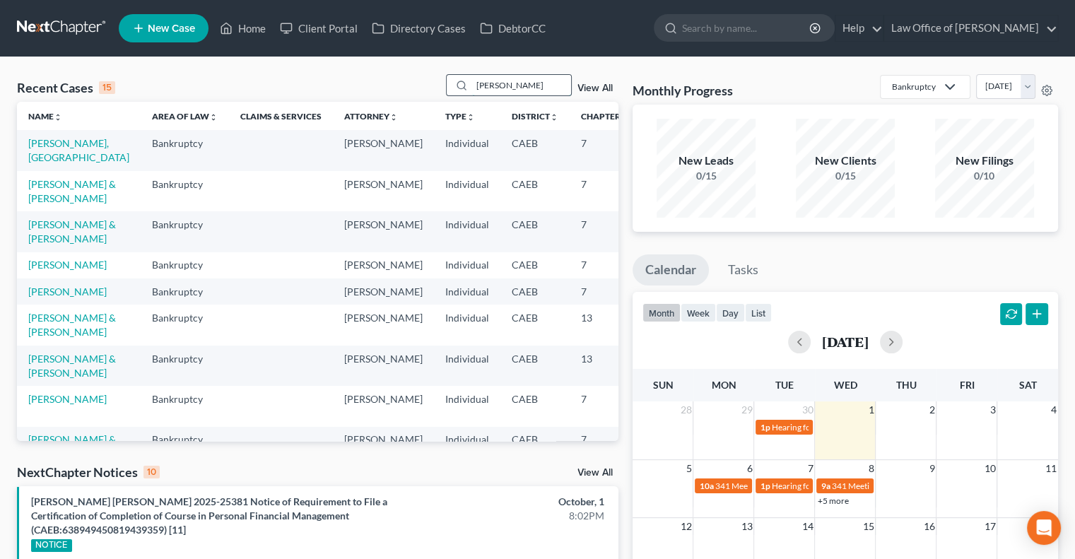
type input "[PERSON_NAME]"
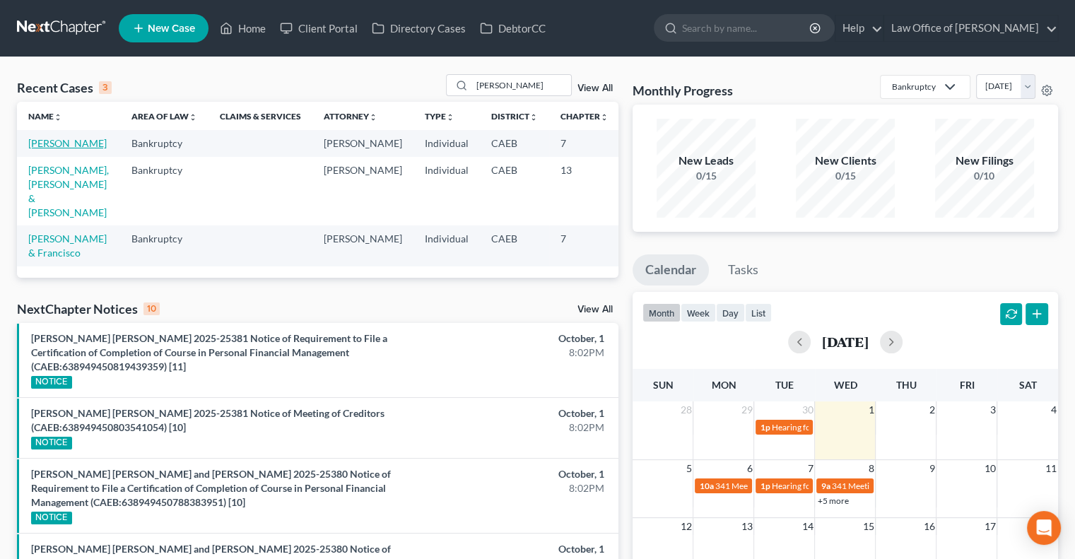
click at [31, 149] on link "[PERSON_NAME]" at bounding box center [67, 143] width 78 height 12
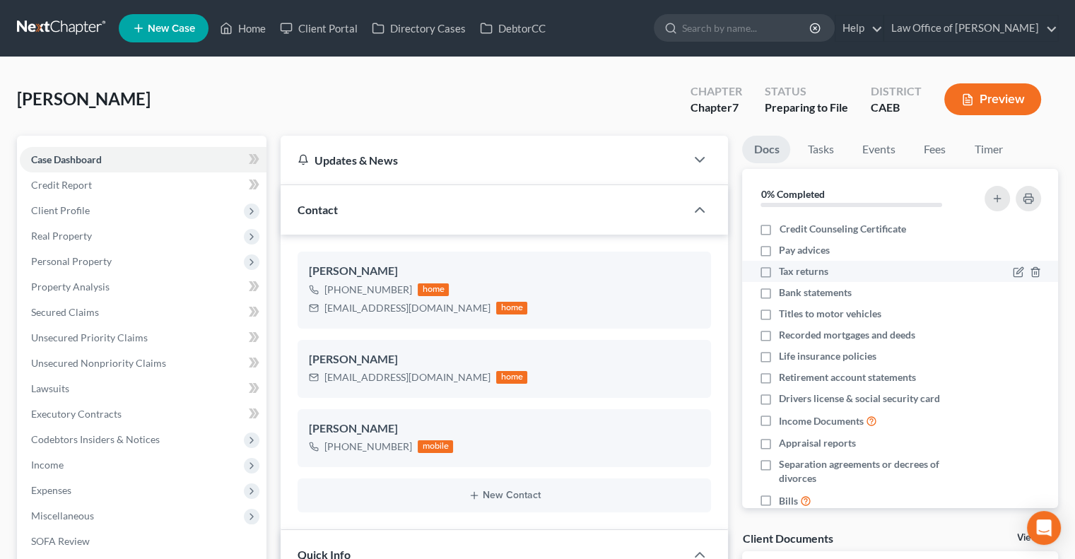
scroll to position [27, 0]
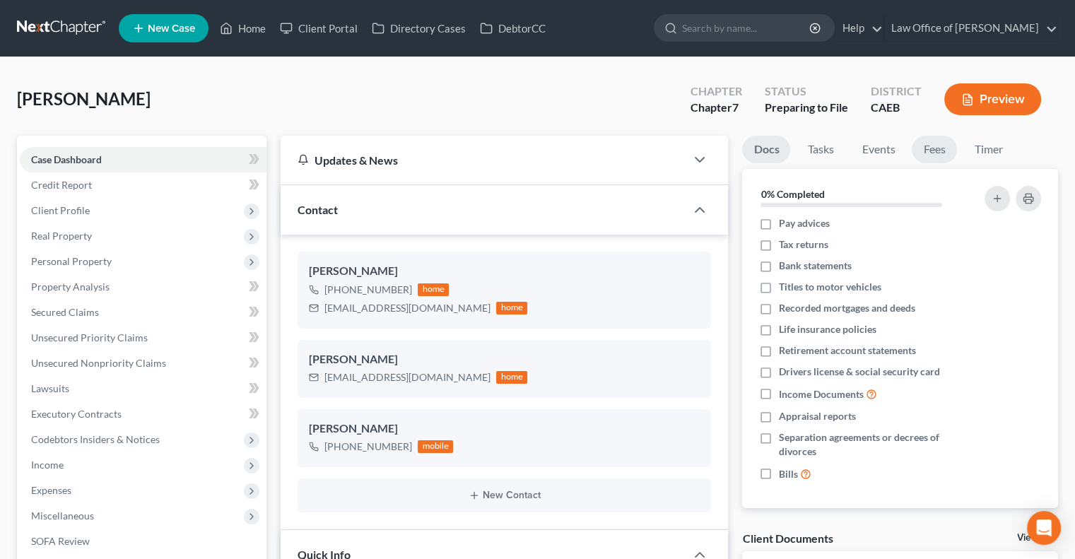
click at [933, 154] on link "Fees" at bounding box center [933, 150] width 45 height 28
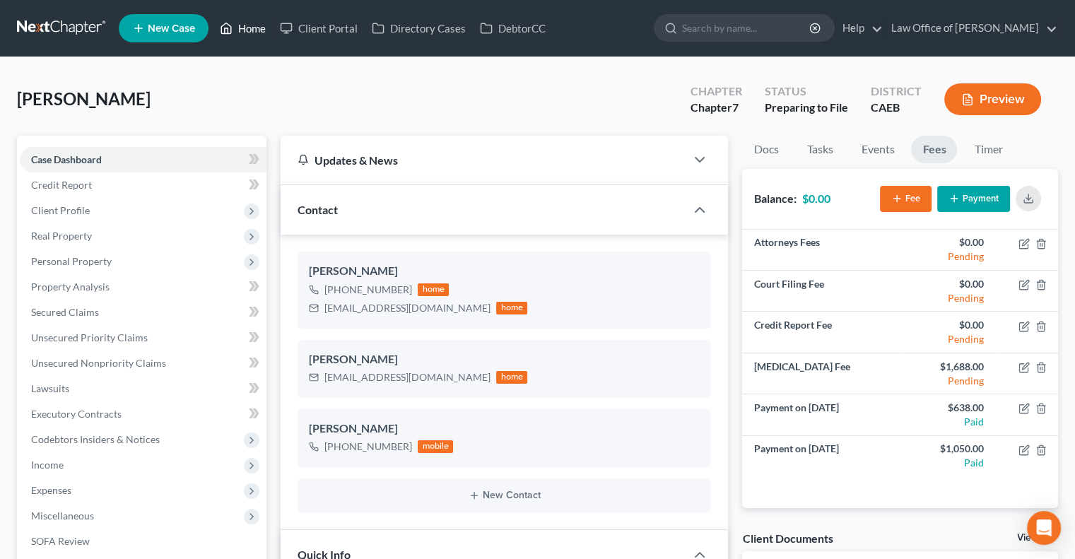
click at [257, 35] on link "Home" at bounding box center [243, 28] width 60 height 25
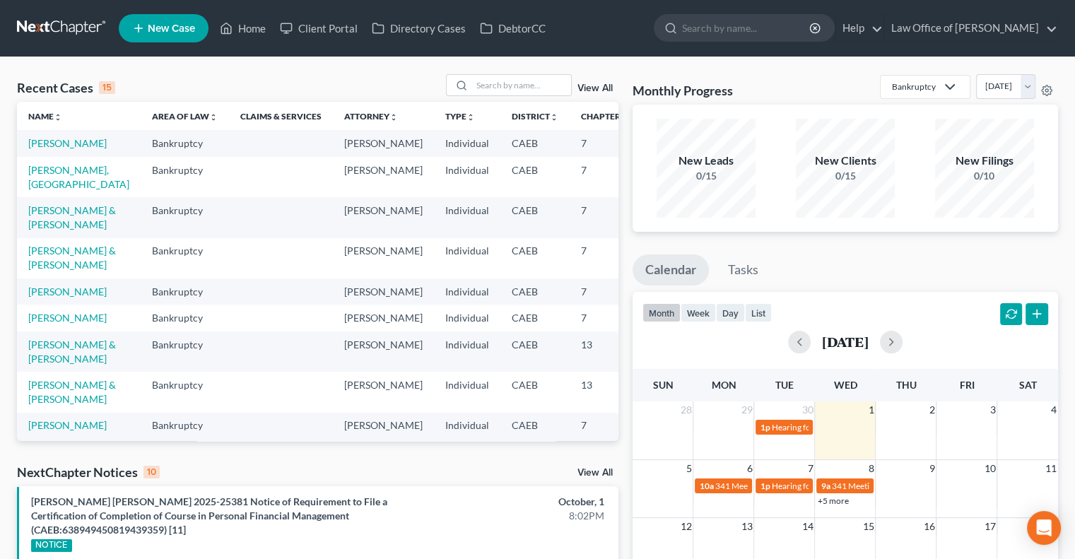
click at [42, 197] on td "[PERSON_NAME], [GEOGRAPHIC_DATA]" at bounding box center [79, 177] width 124 height 40
click at [42, 190] on link "[PERSON_NAME], [GEOGRAPHIC_DATA]" at bounding box center [78, 177] width 101 height 26
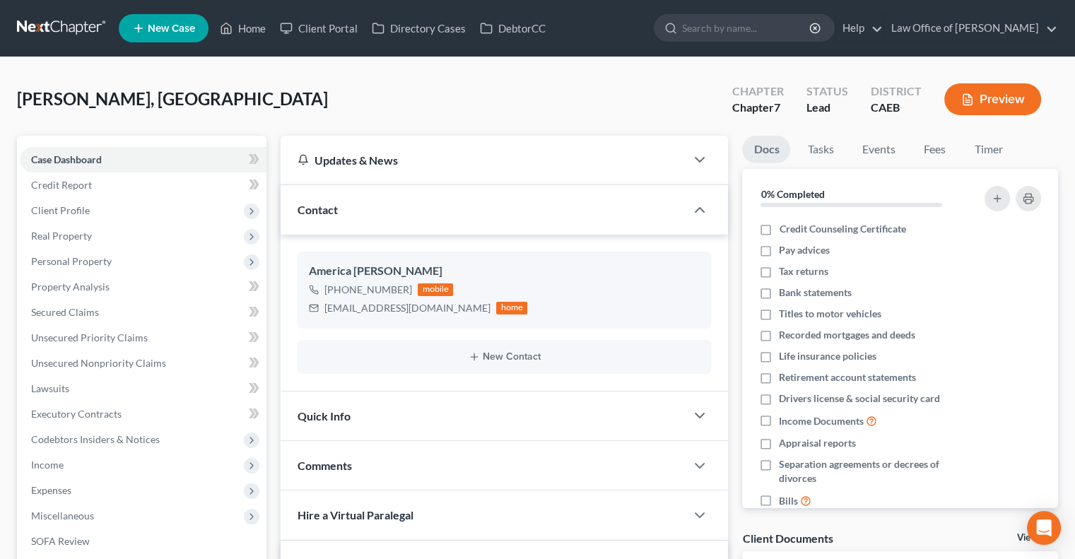
scroll to position [99, 0]
click at [921, 150] on link "Fees" at bounding box center [933, 150] width 45 height 28
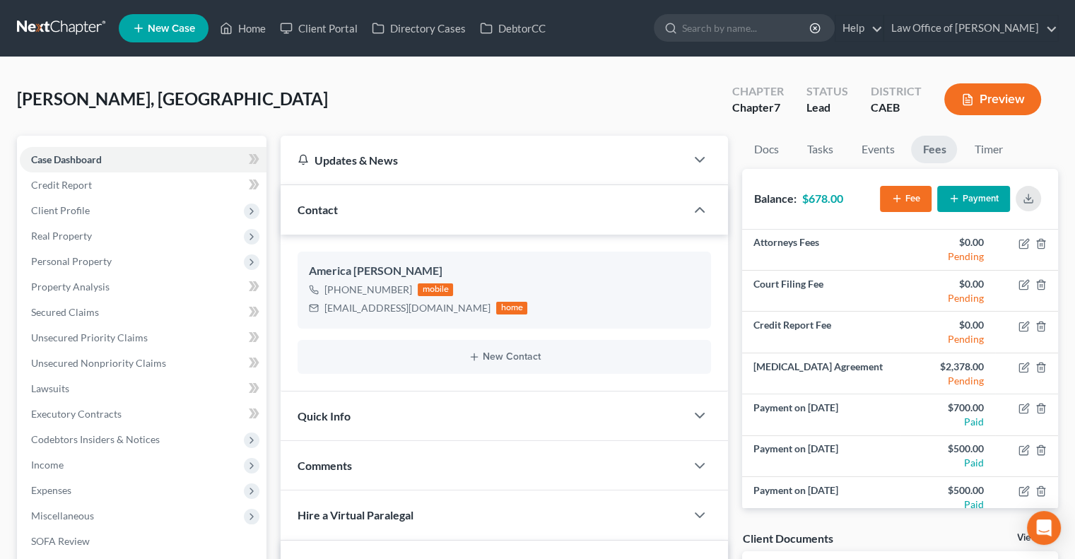
click at [971, 196] on button "Payment" at bounding box center [973, 199] width 73 height 26
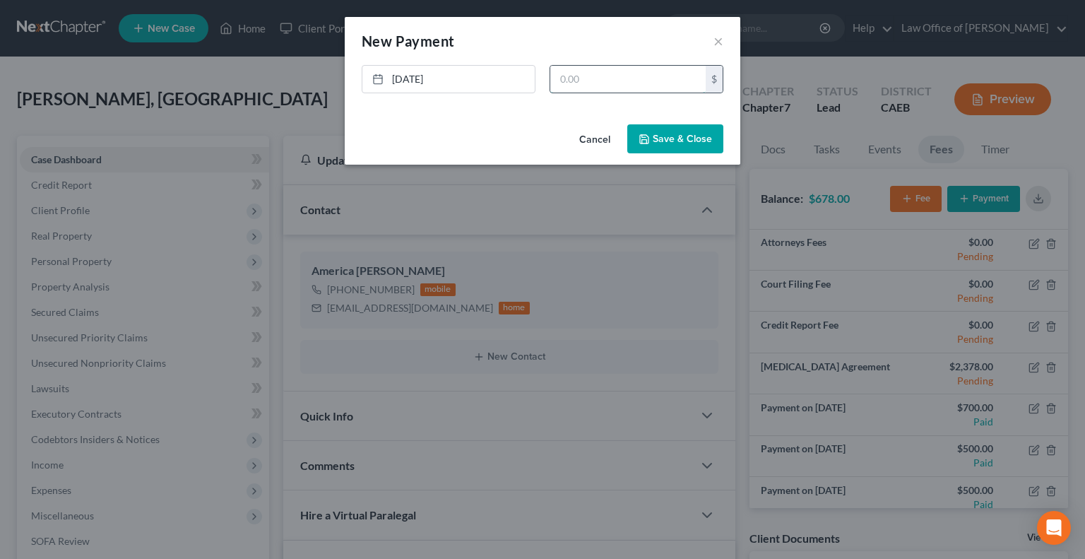
click at [616, 90] on input "text" at bounding box center [627, 79] width 155 height 27
type input "500"
click at [648, 135] on icon "button" at bounding box center [644, 139] width 8 height 8
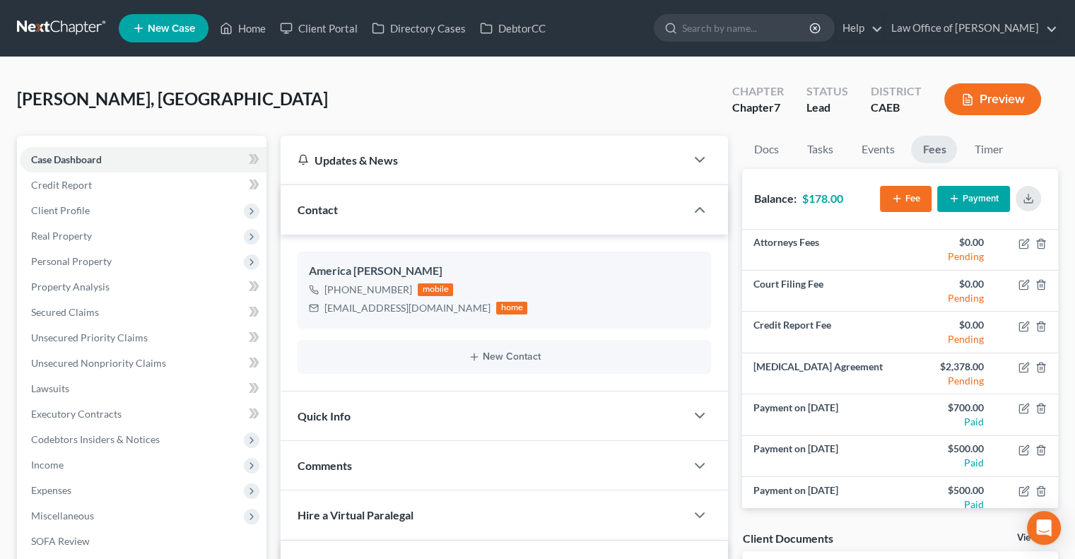
click at [648, 136] on div "Updates & News" at bounding box center [482, 160] width 405 height 49
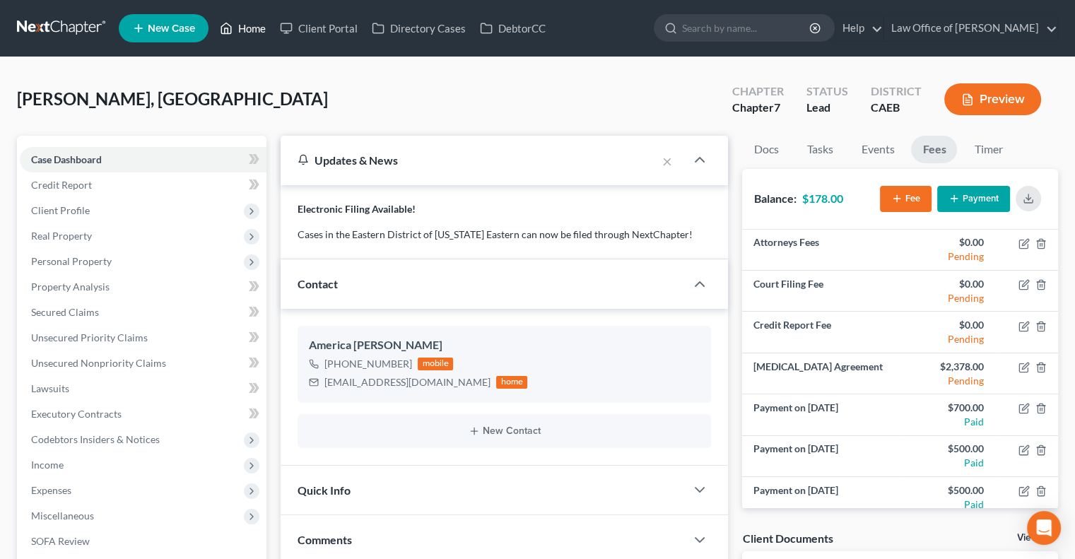
click at [254, 26] on link "Home" at bounding box center [243, 28] width 60 height 25
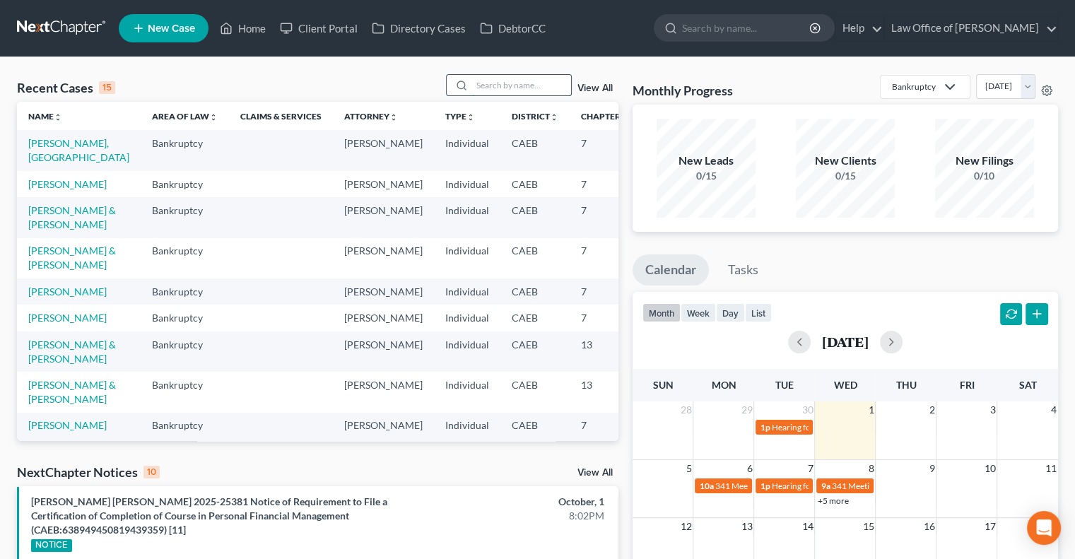
click at [502, 86] on input "search" at bounding box center [521, 85] width 99 height 20
type input "[PERSON_NAME]"
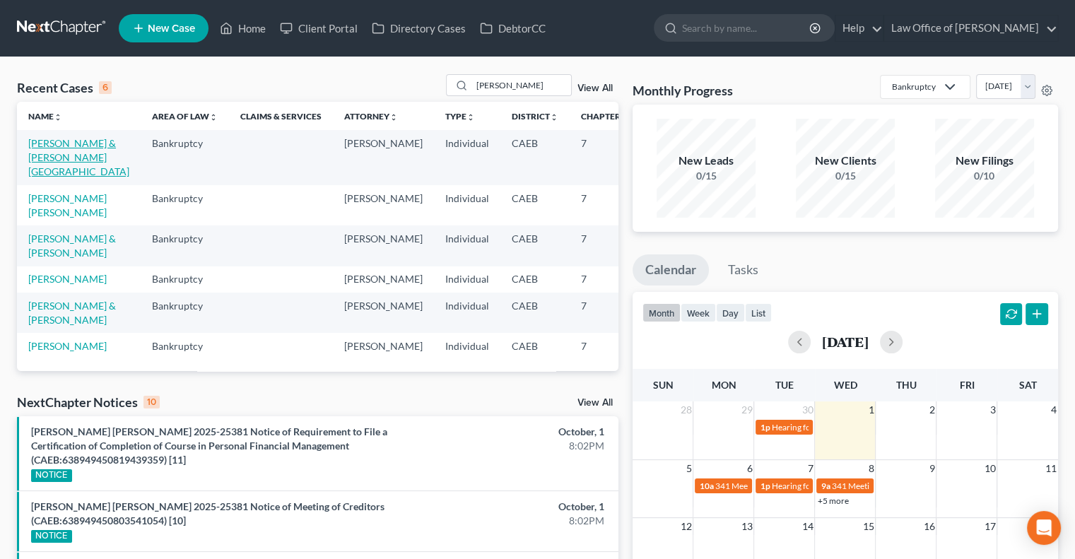
click at [37, 177] on link "[PERSON_NAME] & [PERSON_NAME][GEOGRAPHIC_DATA]" at bounding box center [78, 157] width 101 height 40
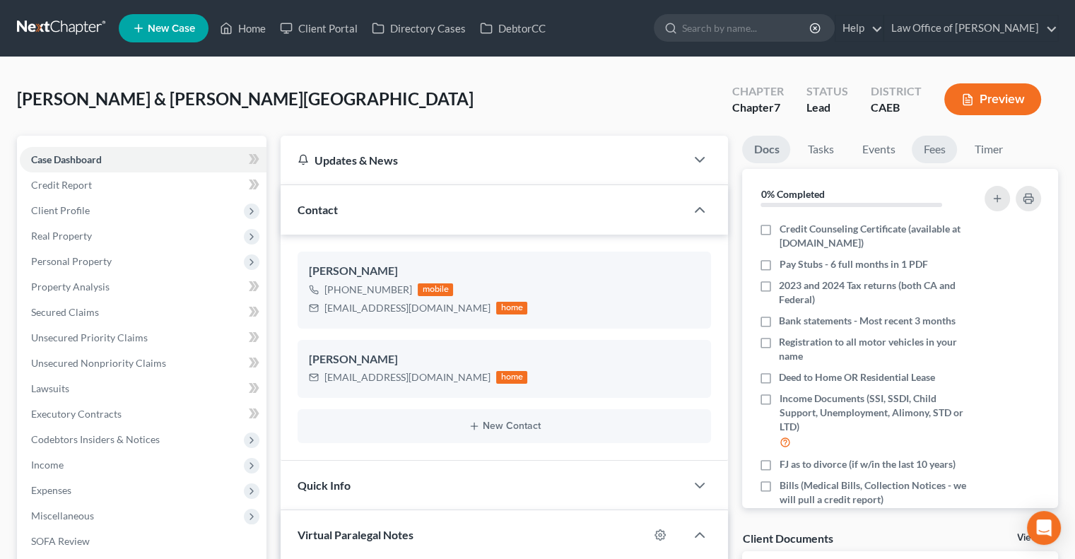
click at [933, 149] on link "Fees" at bounding box center [933, 150] width 45 height 28
